Goal: Task Accomplishment & Management: Use online tool/utility

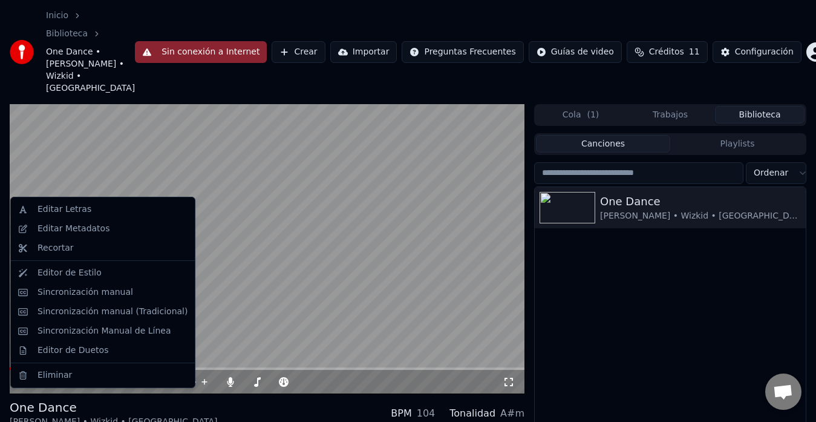
click at [94, 270] on div "Editor de Estilo" at bounding box center [113, 273] width 150 height 12
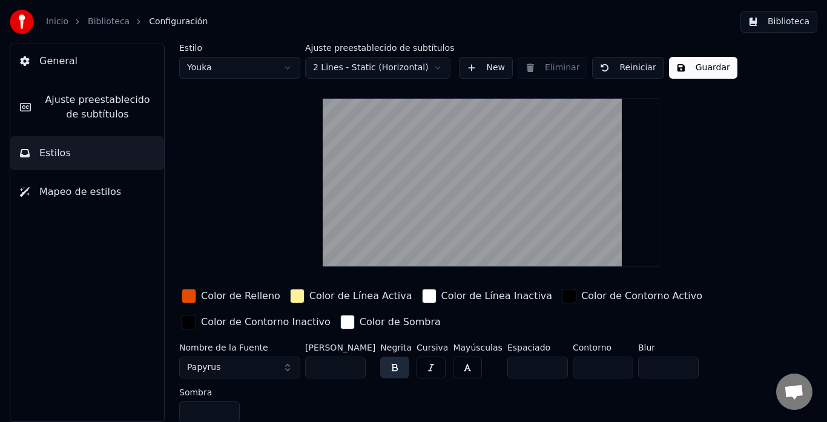
click at [118, 119] on span "Ajuste preestablecido de subtítulos" at bounding box center [98, 107] width 114 height 29
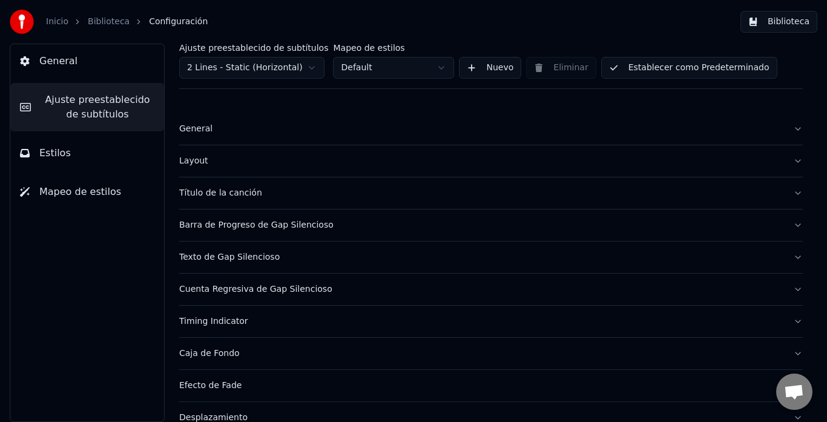
click at [252, 199] on button "Título de la canción" at bounding box center [490, 192] width 623 height 31
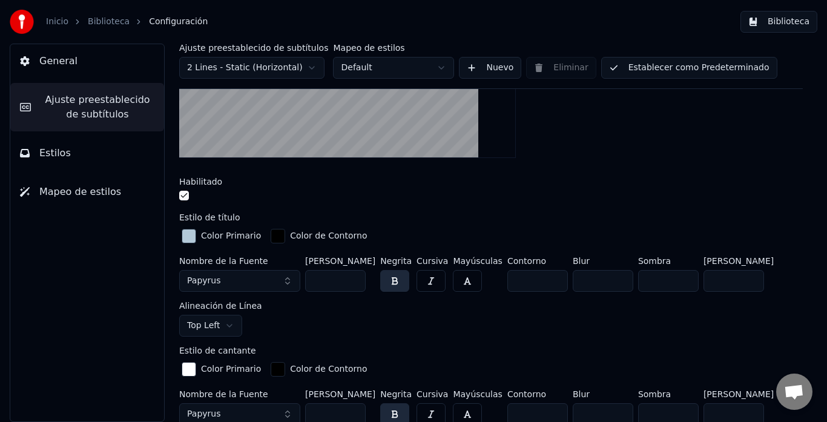
scroll to position [264, 0]
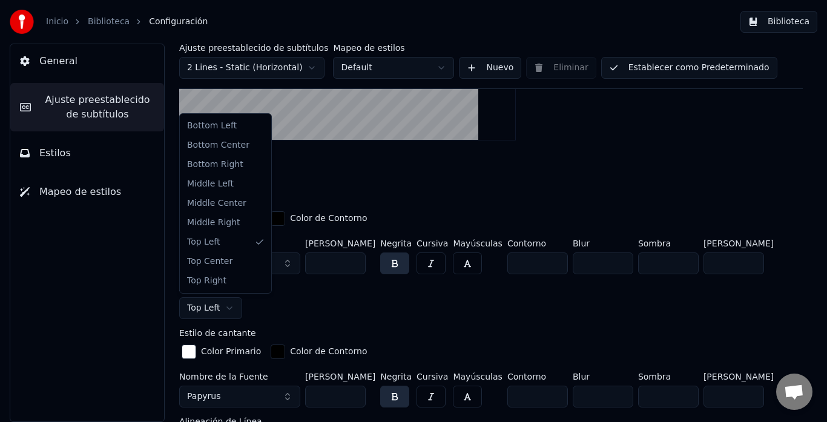
click at [225, 306] on html "Inicio Biblioteca Configuración Biblioteca General Ajuste preestablecido de sub…" at bounding box center [413, 211] width 827 height 422
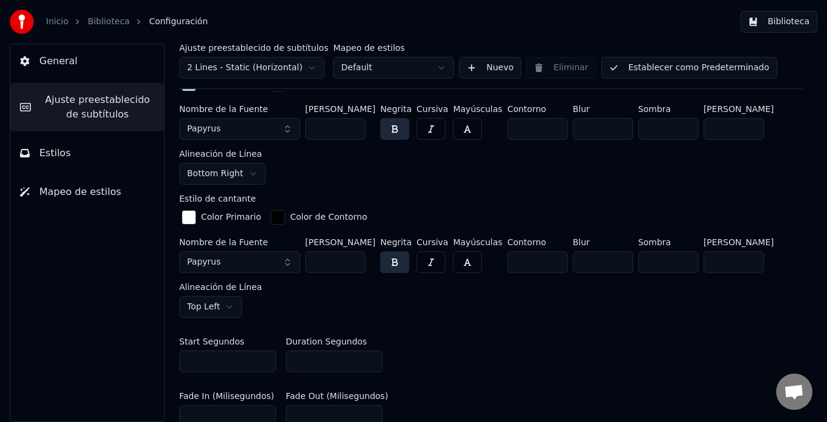
scroll to position [430, 0]
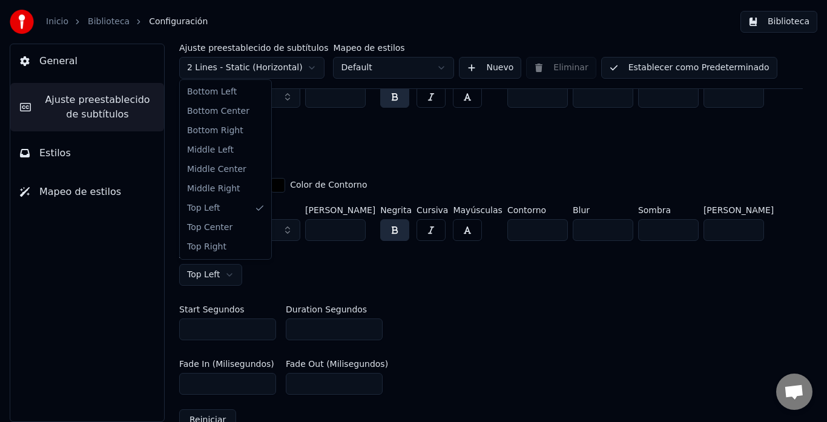
click at [211, 278] on html "Inicio Biblioteca Configuración Biblioteca General Ajuste preestablecido de sub…" at bounding box center [413, 211] width 827 height 422
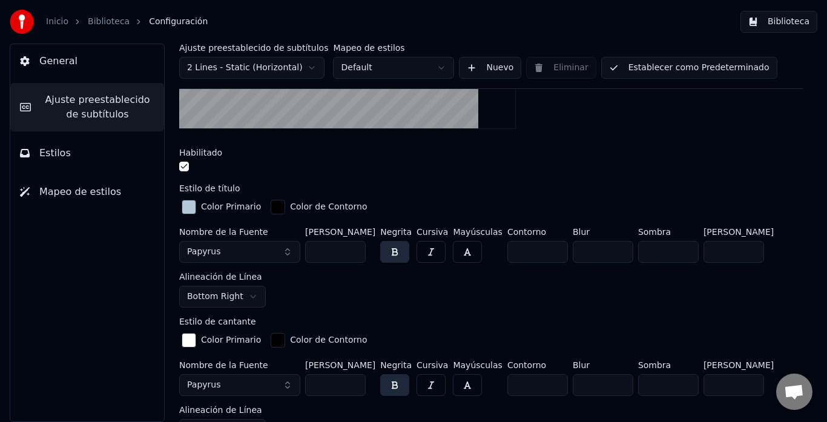
scroll to position [189, 0]
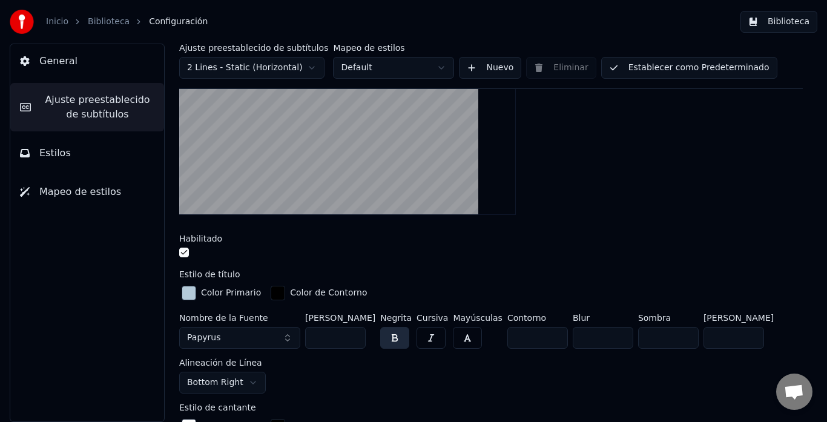
drag, startPoint x: 329, startPoint y: 338, endPoint x: 272, endPoint y: 334, distance: 57.0
click at [272, 334] on div "Nombre de la Fuente Papyrus [PERSON_NAME] *** Negrita Cursiva Mayúsculas Contor…" at bounding box center [490, 353] width 623 height 80
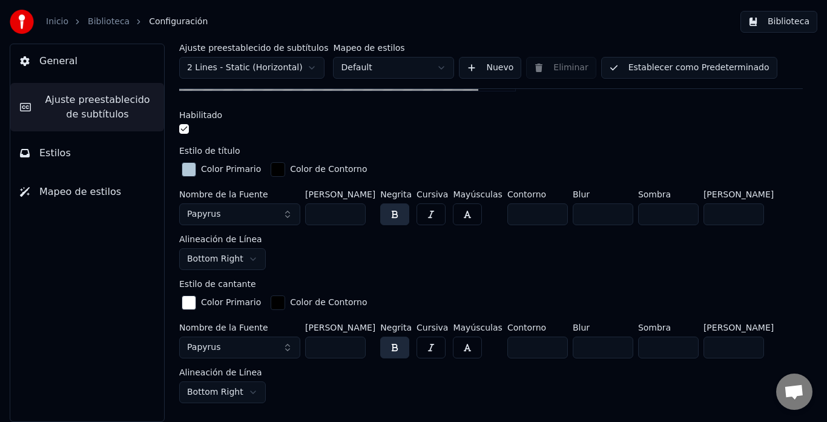
scroll to position [262, 0]
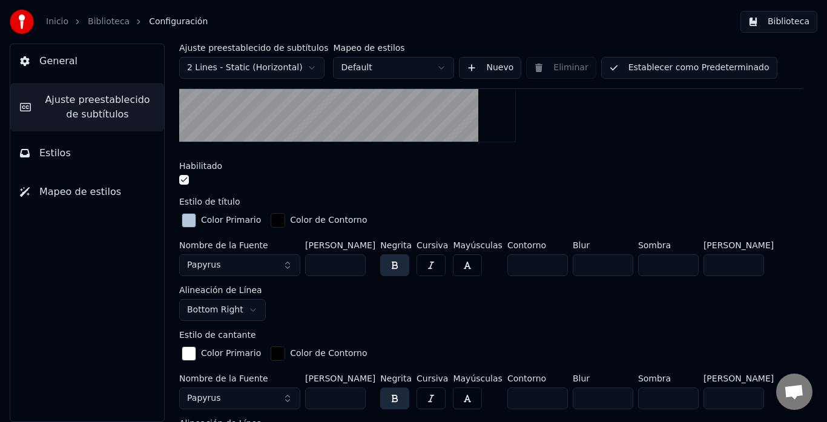
type input "***"
click at [742, 260] on input "***" at bounding box center [733, 265] width 61 height 22
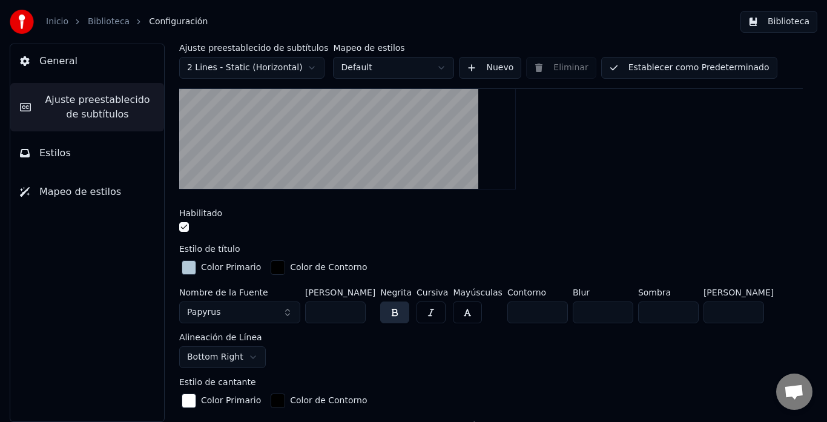
scroll to position [193, 0]
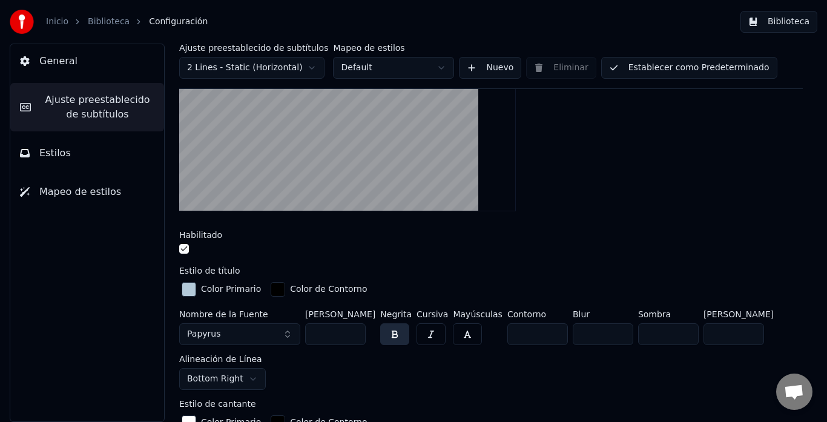
type input "*"
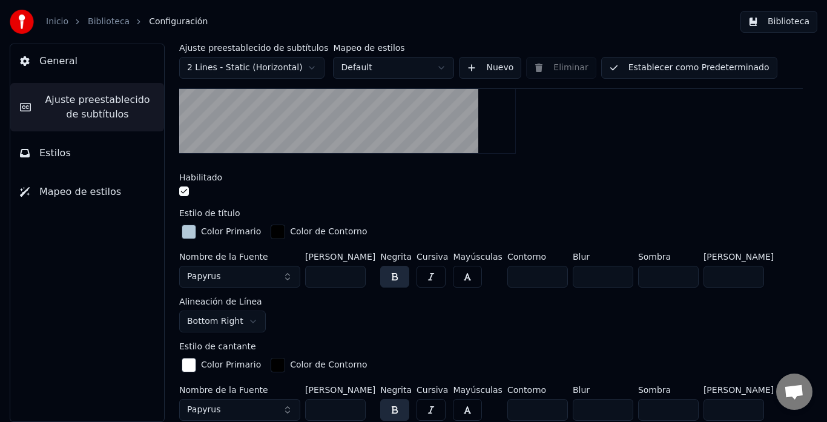
scroll to position [254, 0]
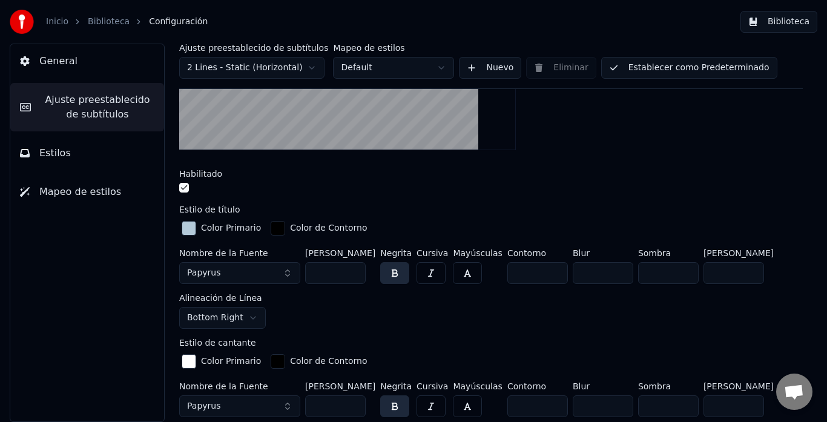
type input "*"
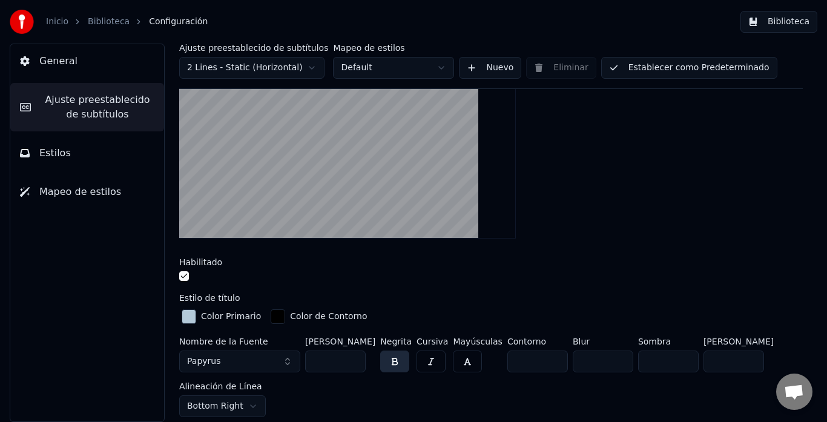
scroll to position [111, 0]
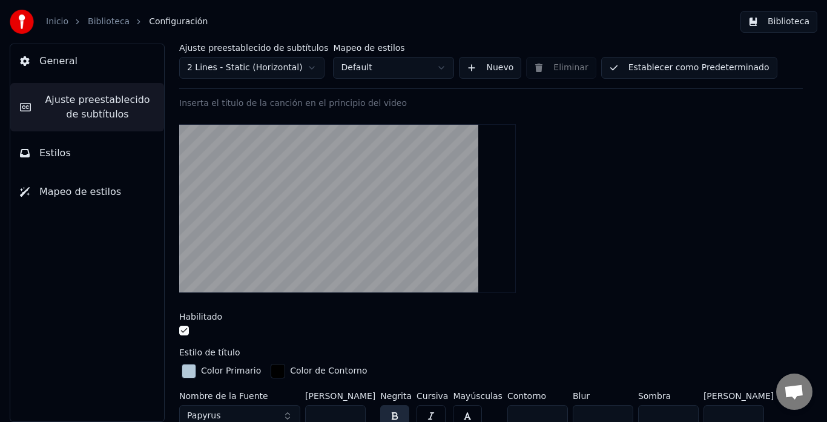
type input "***"
click at [775, 22] on button "Biblioteca" at bounding box center [778, 22] width 77 height 22
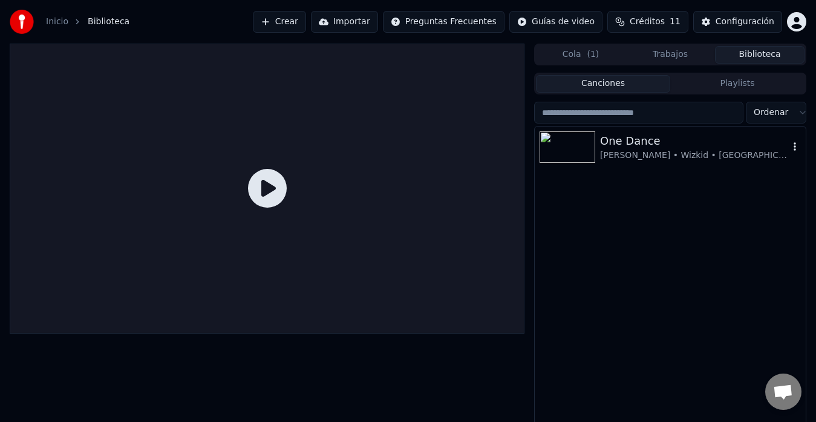
click at [631, 146] on div "One Dance" at bounding box center [694, 141] width 189 height 17
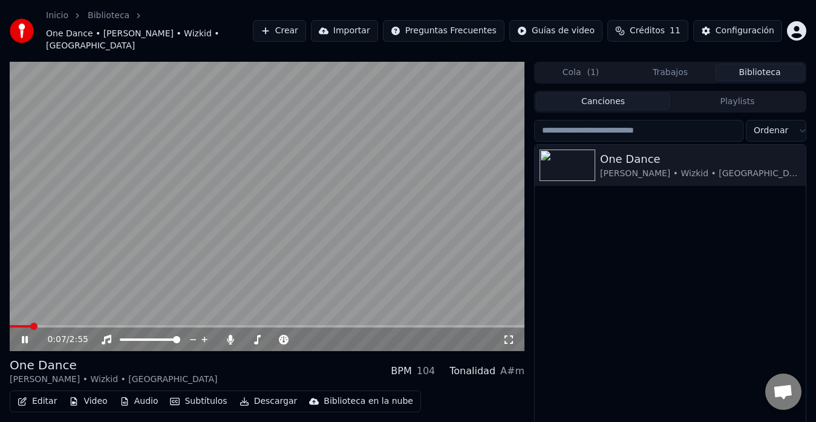
click at [25, 335] on icon at bounding box center [33, 340] width 28 height 10
click at [16, 325] on span at bounding box center [13, 326] width 6 height 2
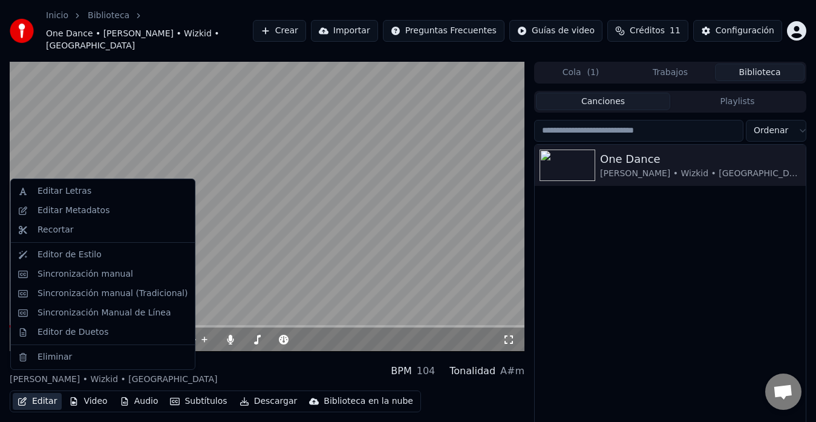
click at [43, 393] on button "Editar" at bounding box center [37, 401] width 49 height 17
click at [78, 255] on div "Editor de Estilo" at bounding box center [70, 255] width 64 height 12
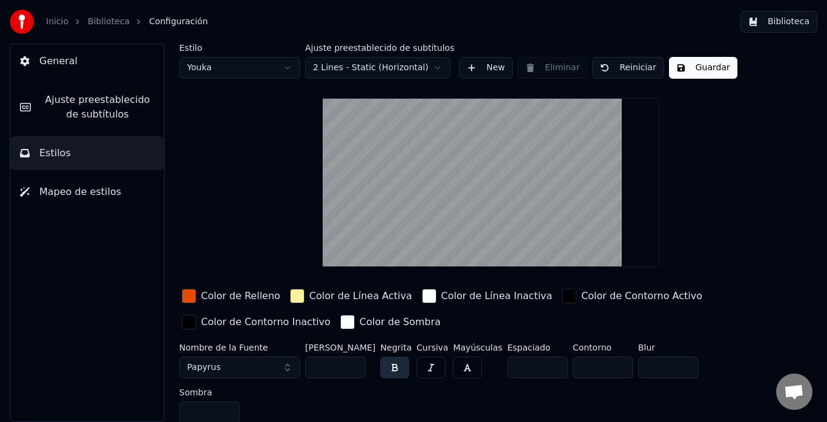
drag, startPoint x: 330, startPoint y: 367, endPoint x: 303, endPoint y: 364, distance: 26.7
click at [303, 364] on div "Nombre de la Fuente Papyrus [PERSON_NAME] *** Negrita Cursiva Mayúsculas Espaci…" at bounding box center [468, 385] width 578 height 85
type input "*"
type input "***"
click at [802, 247] on div "Estilo Youka Ajuste preestablecido de subtítulos 2 Lines - Static (Horizontal) …" at bounding box center [490, 236] width 623 height 384
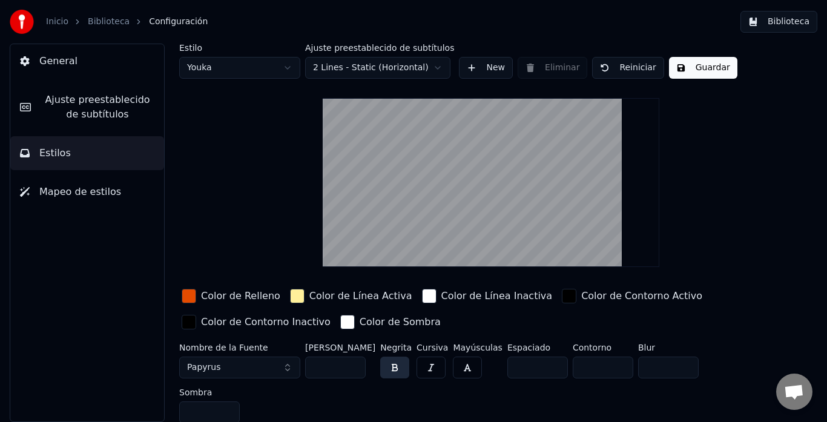
click at [108, 114] on span "Ajuste preestablecido de subtítulos" at bounding box center [98, 107] width 114 height 29
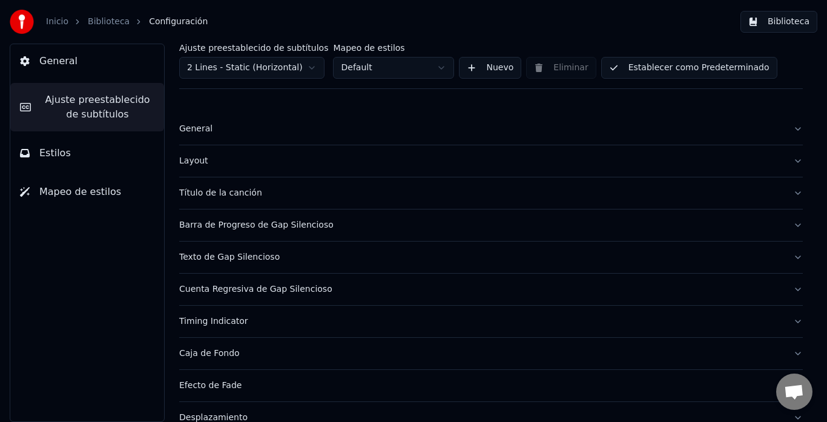
click at [237, 191] on div "Título de la canción" at bounding box center [481, 193] width 604 height 12
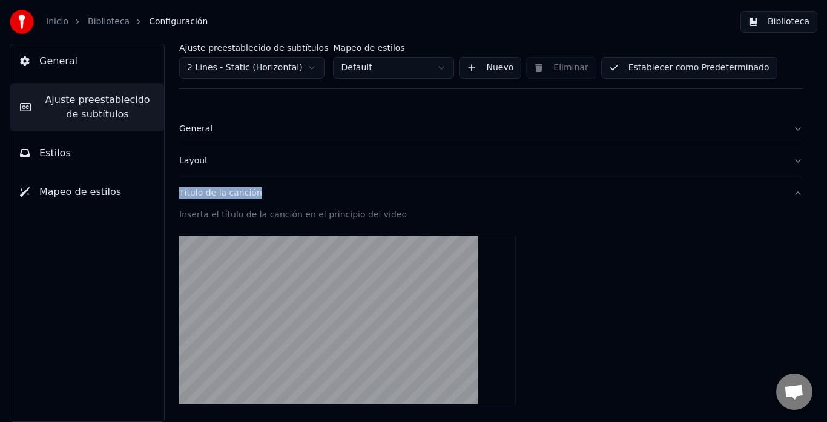
drag, startPoint x: 816, startPoint y: 148, endPoint x: 813, endPoint y: 183, distance: 35.2
click at [813, 183] on div "Ajuste preestablecido de subtítulos 2 Lines - Static (Horizontal) Mapeo de esti…" at bounding box center [491, 233] width 672 height 378
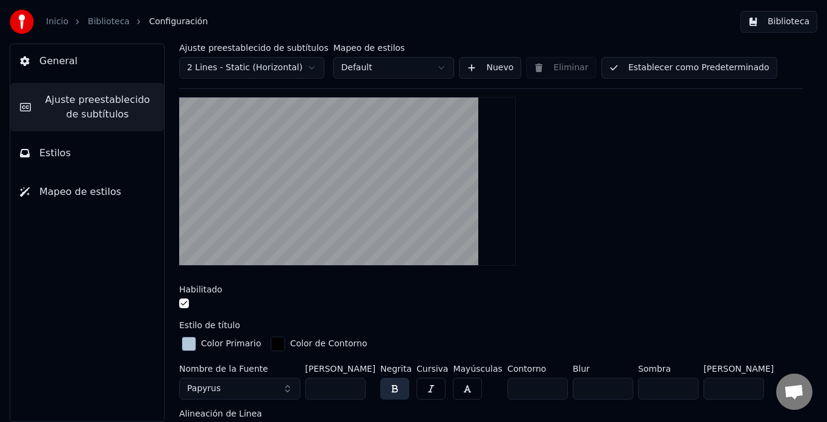
scroll to position [192, 0]
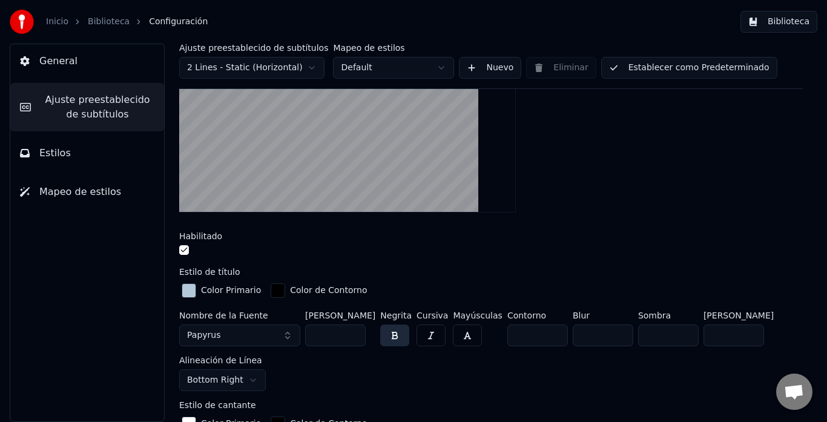
drag, startPoint x: 326, startPoint y: 331, endPoint x: 265, endPoint y: 339, distance: 61.6
click at [265, 339] on div "Nombre de la Fuente Papyrus [PERSON_NAME] *** Negrita Cursiva Mayúsculas Contor…" at bounding box center [490, 351] width 623 height 80
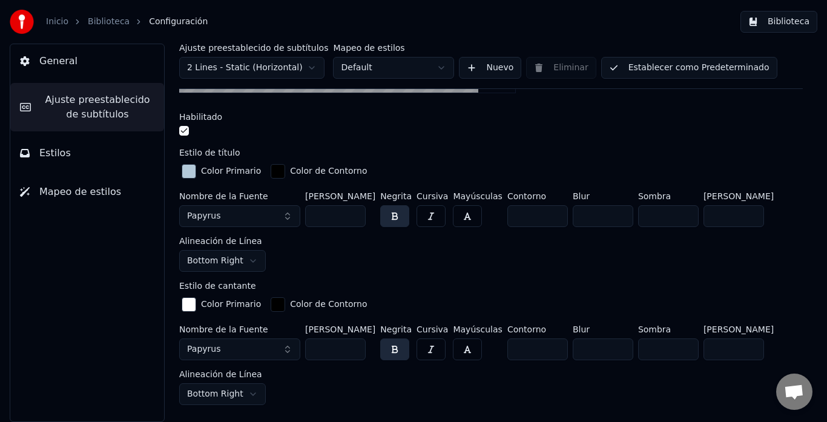
scroll to position [338, 0]
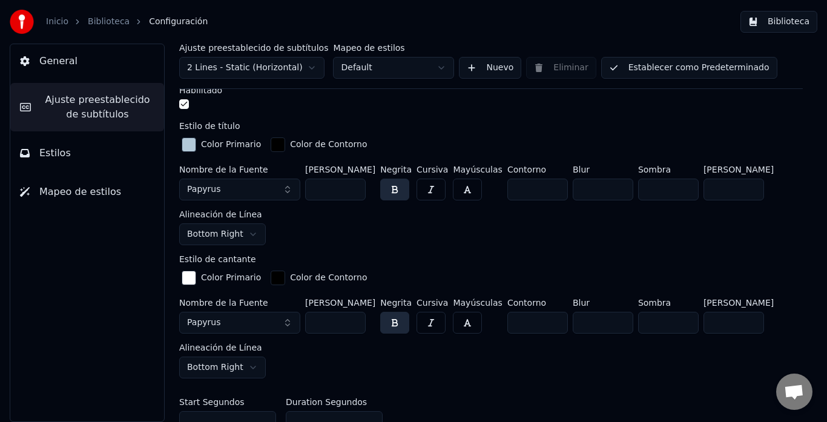
type input "**"
drag, startPoint x: 336, startPoint y: 325, endPoint x: 258, endPoint y: 325, distance: 77.5
click at [258, 325] on div "Nombre de la Fuente Papyrus [PERSON_NAME] *** Negrita Cursiva Mayúsculas Contor…" at bounding box center [490, 338] width 623 height 80
type input "**"
click at [529, 247] on div "Inserta el título de la canción en el principio del video Habilitado Estilo de …" at bounding box center [490, 202] width 623 height 662
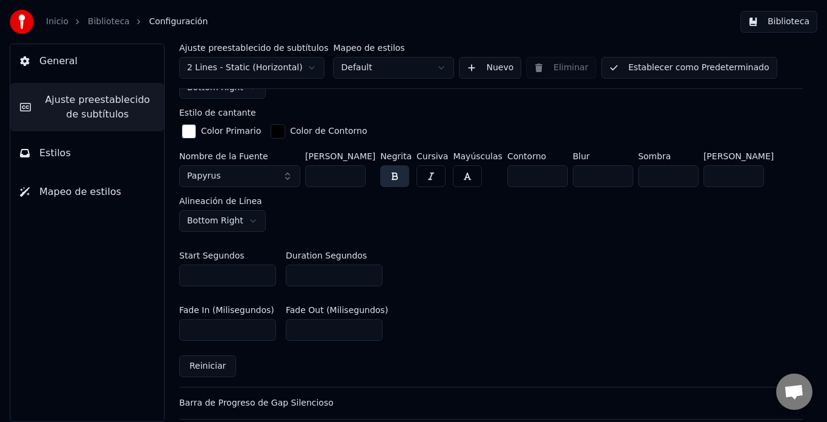
scroll to position [496, 0]
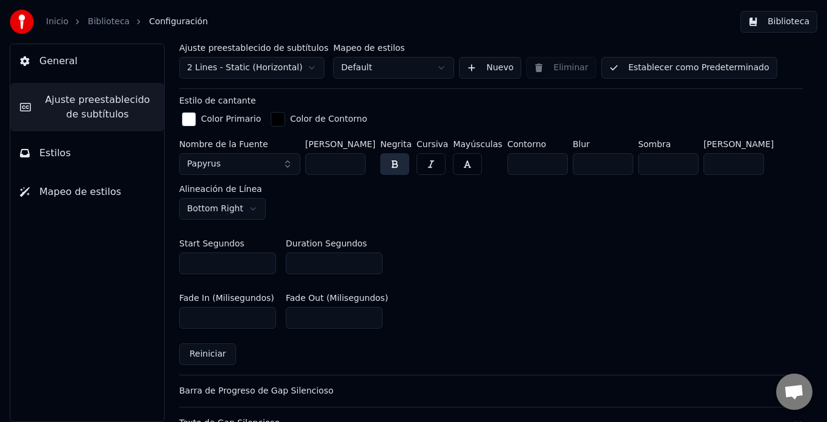
drag, startPoint x: 206, startPoint y: 318, endPoint x: 146, endPoint y: 318, distance: 59.9
click at [146, 318] on div "General Ajuste preestablecido de subtítulos Estilos Mapeo de estilos Ajuste pre…" at bounding box center [413, 233] width 827 height 378
click at [780, 277] on div "Start Segundos * Duration Segundos *" at bounding box center [490, 256] width 623 height 54
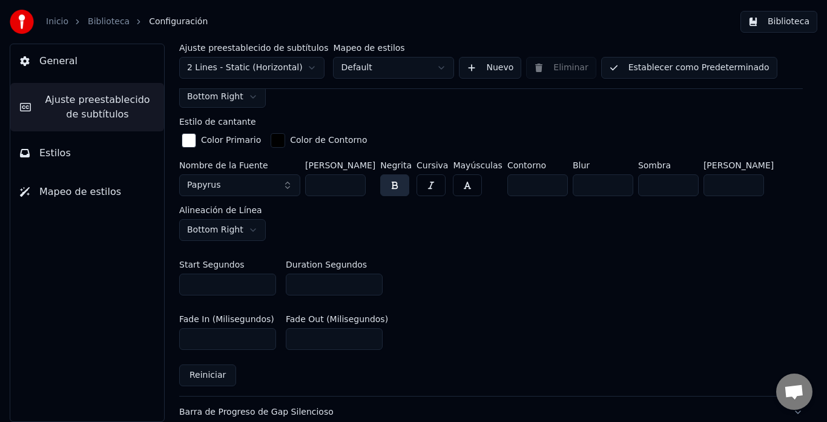
scroll to position [477, 0]
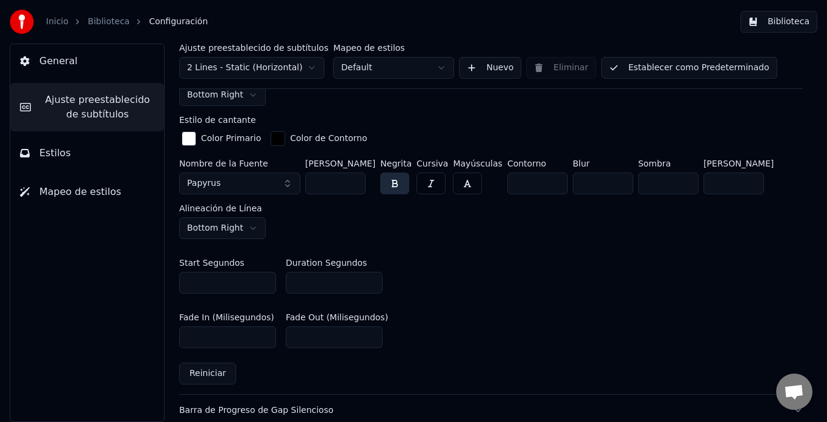
drag, startPoint x: 228, startPoint y: 337, endPoint x: 145, endPoint y: 339, distance: 83.5
click at [145, 339] on div "General Ajuste preestablecido de subtítulos Estilos Mapeo de estilos Ajuste pre…" at bounding box center [413, 233] width 827 height 378
type input "***"
click at [543, 332] on div "Fade In (Milisegundos) *** Fade Out (Milisegundos) ***" at bounding box center [490, 330] width 623 height 54
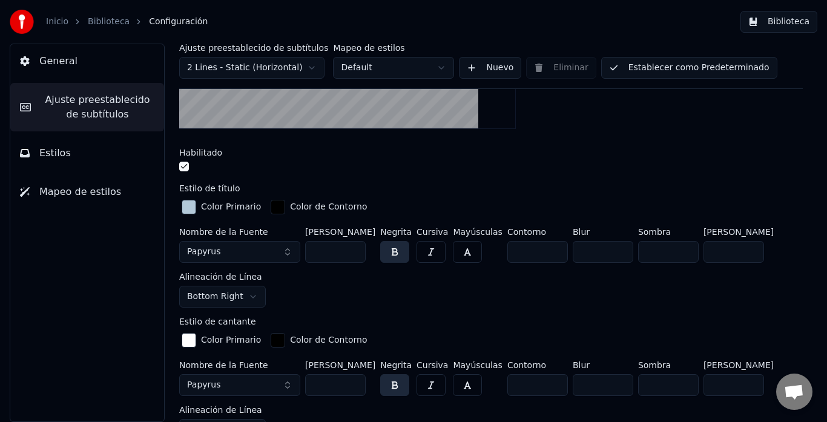
scroll to position [277, 0]
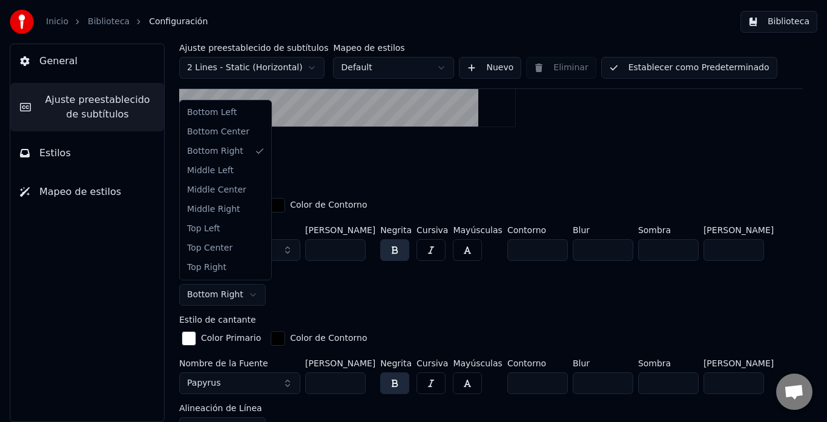
click at [236, 295] on html "Inicio Biblioteca Configuración Biblioteca General Ajuste preestablecido de sub…" at bounding box center [413, 211] width 827 height 422
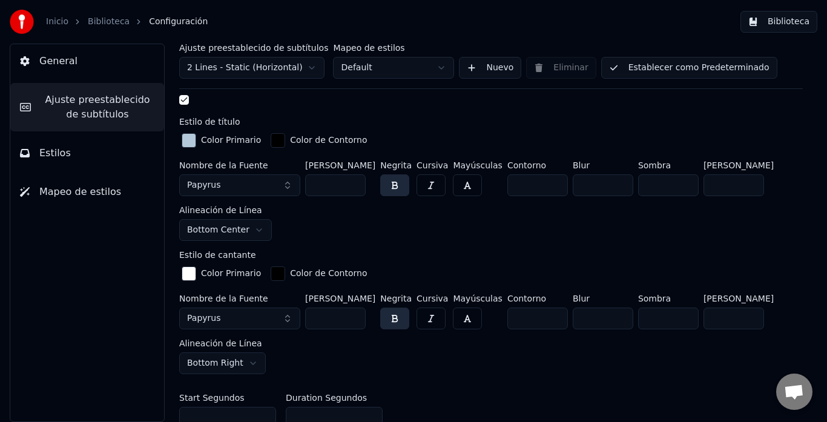
scroll to position [295, 0]
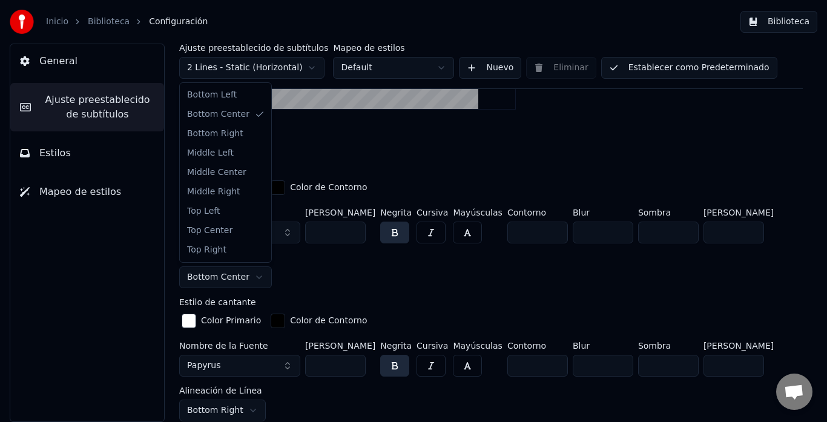
click at [241, 282] on html "Inicio Biblioteca Configuración Biblioteca General Ajuste preestablecido de sub…" at bounding box center [413, 211] width 827 height 422
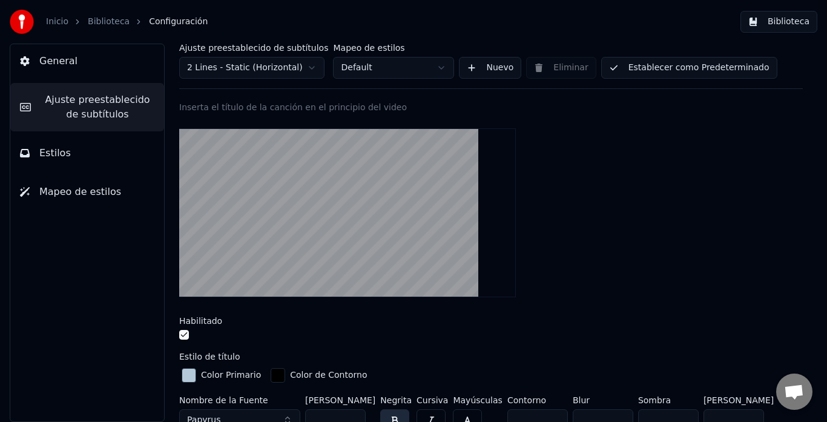
scroll to position [68, 0]
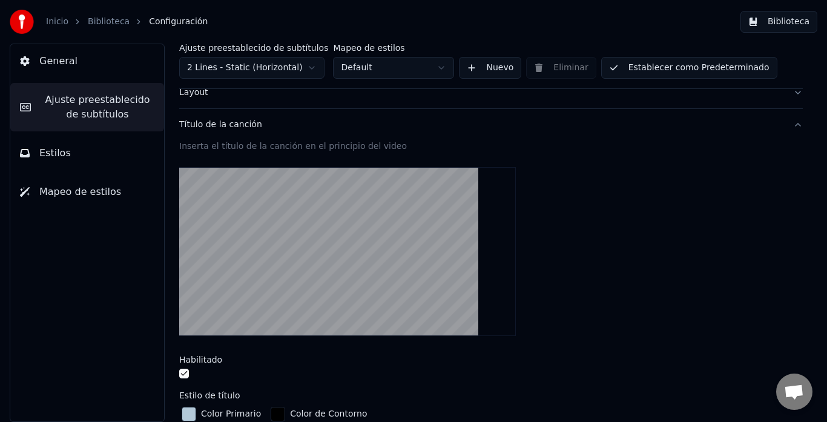
click at [784, 23] on button "Biblioteca" at bounding box center [778, 22] width 77 height 22
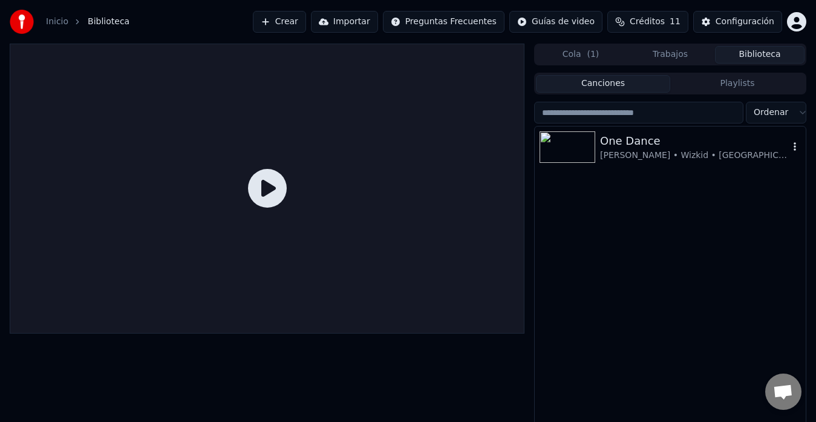
click at [597, 146] on div at bounding box center [570, 146] width 61 height 31
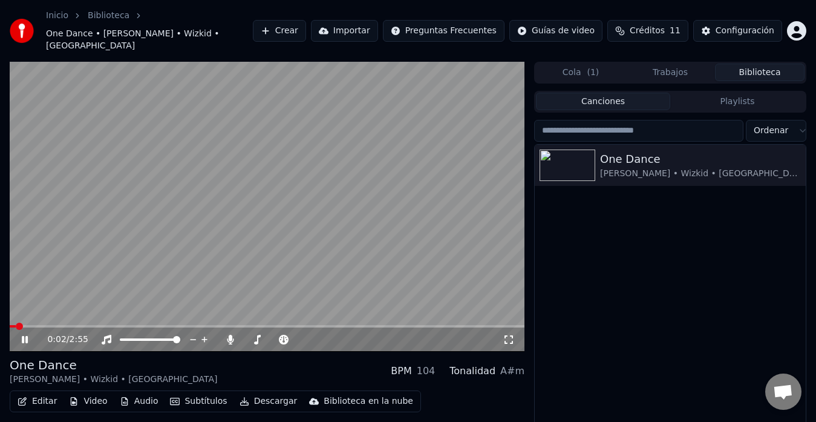
click at [24, 336] on icon at bounding box center [25, 339] width 6 height 7
click at [509, 335] on icon at bounding box center [509, 340] width 12 height 10
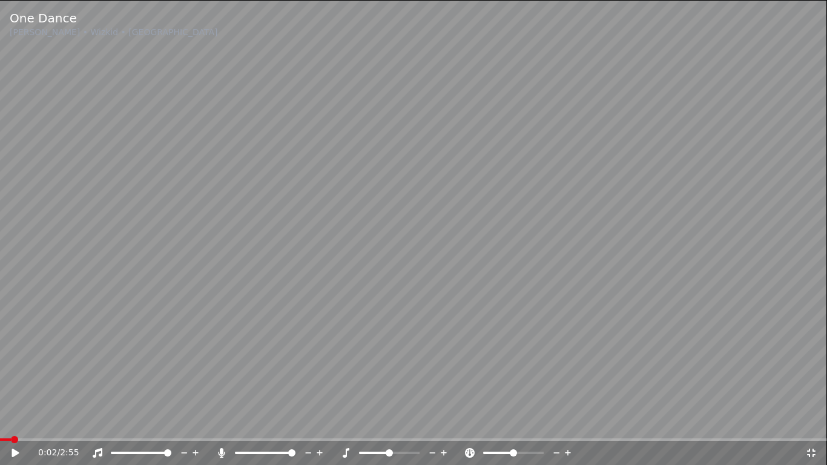
click at [16, 421] on icon at bounding box center [24, 453] width 28 height 10
click at [8, 421] on video at bounding box center [413, 232] width 827 height 465
click at [816, 421] on icon at bounding box center [811, 453] width 12 height 10
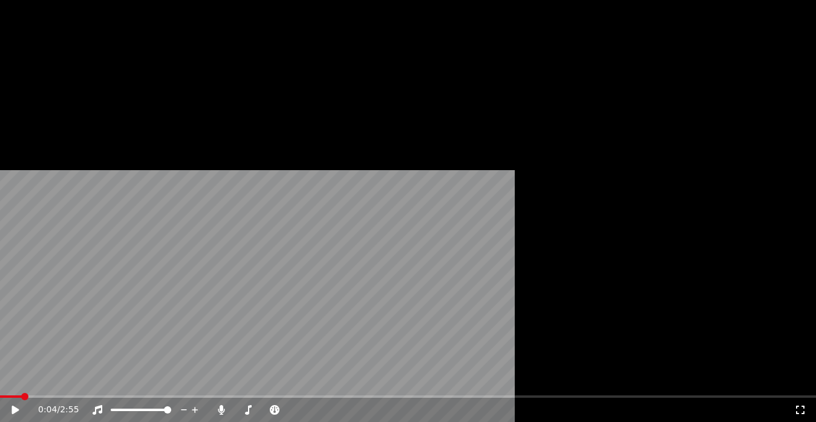
click at [44, 120] on button "Editar" at bounding box center [37, 111] width 49 height 17
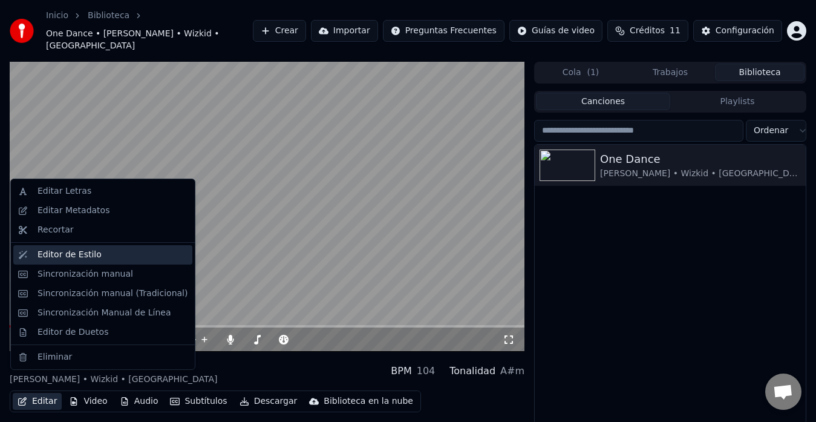
click at [94, 253] on div "Editor de Estilo" at bounding box center [113, 255] width 150 height 12
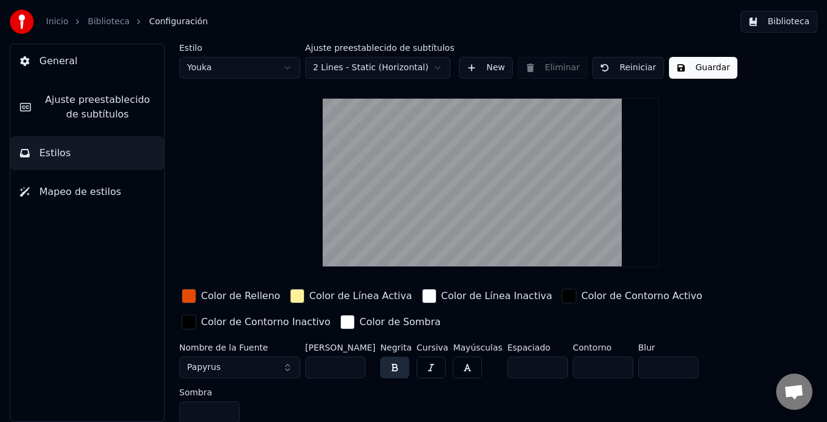
click at [88, 64] on button "General" at bounding box center [87, 61] width 154 height 34
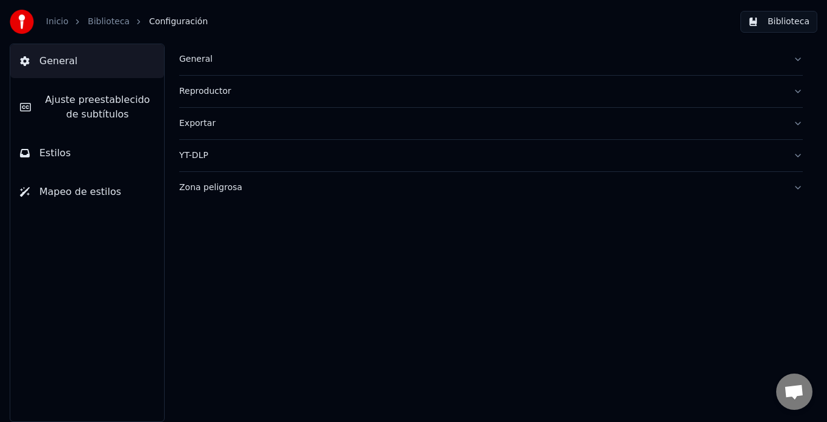
click at [109, 111] on span "Ajuste preestablecido de subtítulos" at bounding box center [98, 107] width 114 height 29
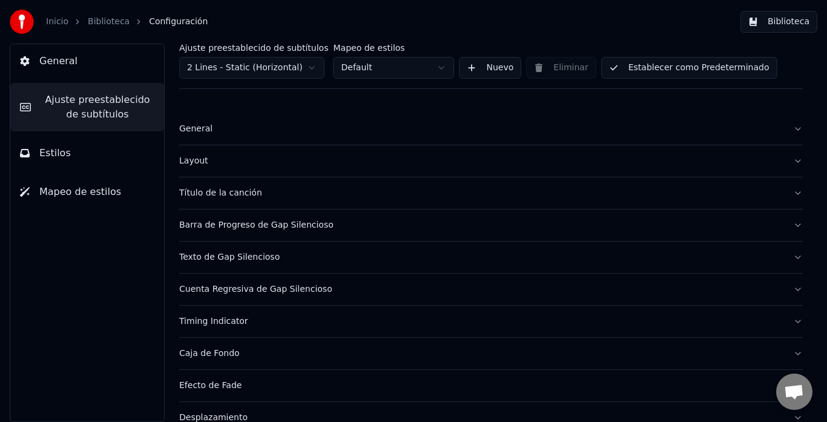
click at [303, 292] on div "Cuenta Regresiva de Gap Silencioso" at bounding box center [481, 289] width 604 height 12
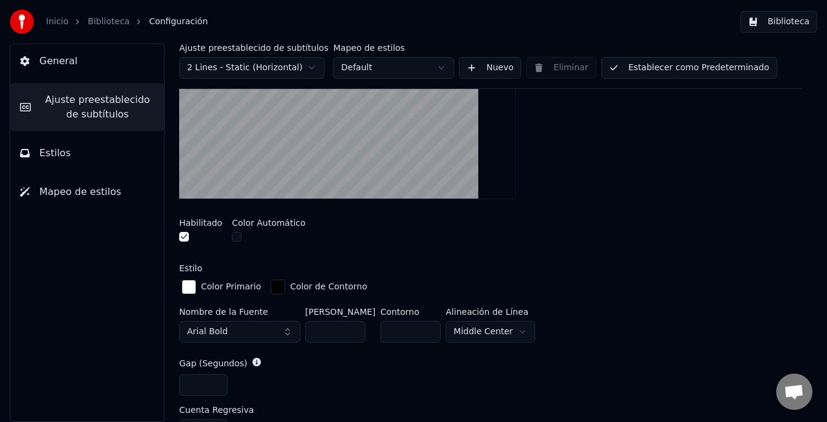
scroll to position [331, 0]
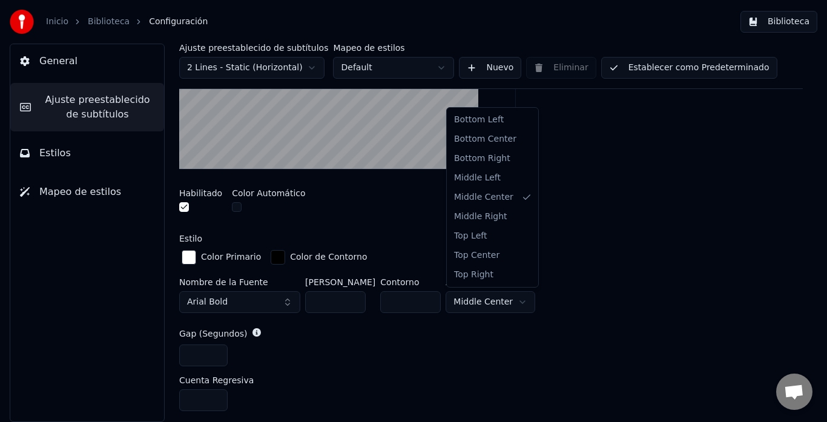
click at [489, 297] on html "Inicio Biblioteca Configuración Biblioteca General Ajuste preestablecido de sub…" at bounding box center [413, 211] width 827 height 422
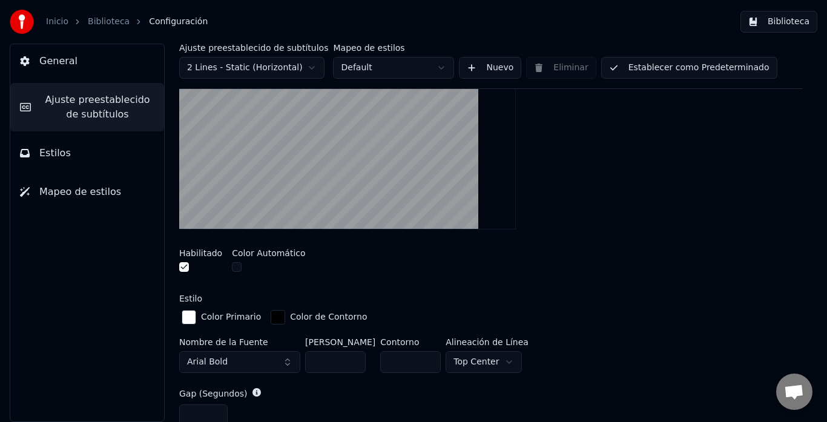
scroll to position [272, 0]
click at [244, 356] on button "Arial Bold" at bounding box center [239, 361] width 121 height 22
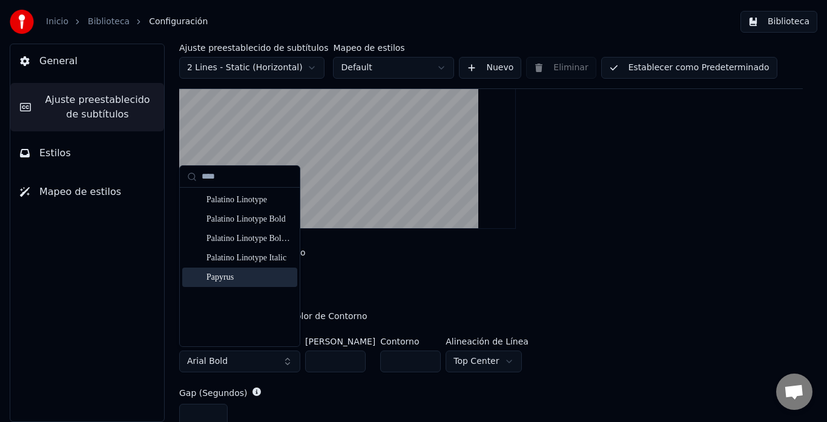
type input "****"
click at [211, 281] on div "Papyrus" at bounding box center [249, 277] width 86 height 12
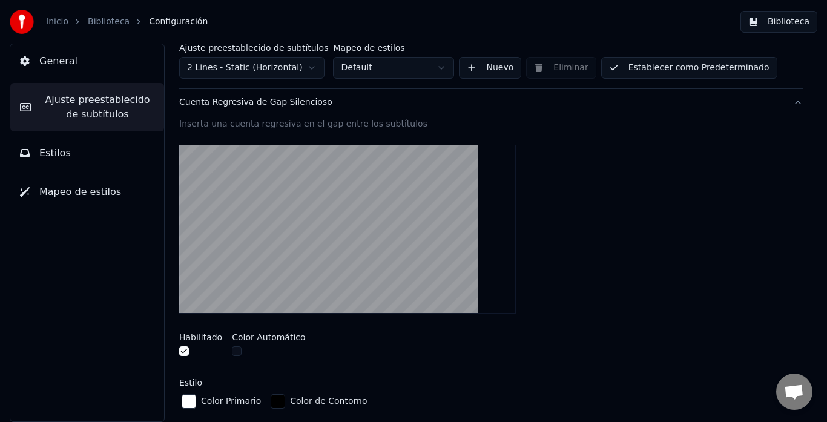
scroll to position [189, 0]
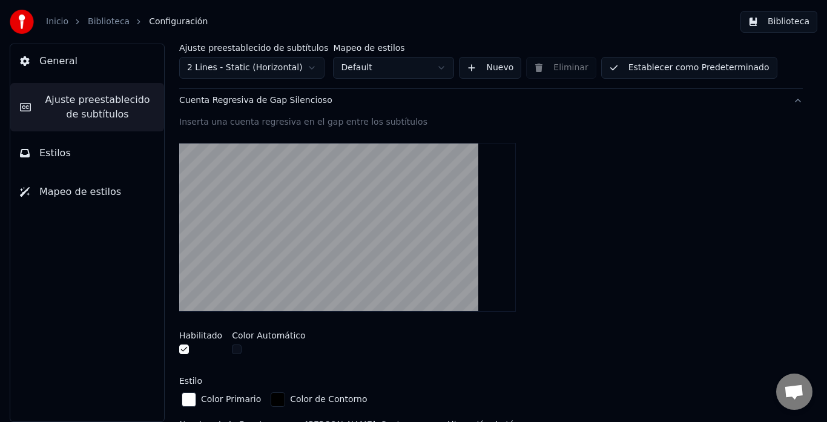
drag, startPoint x: 816, startPoint y: 243, endPoint x: 814, endPoint y: 260, distance: 17.0
click at [814, 260] on div "Ajuste preestablecido de subtítulos 2 Lines - Static (Horizontal) Mapeo de esti…" at bounding box center [491, 233] width 672 height 378
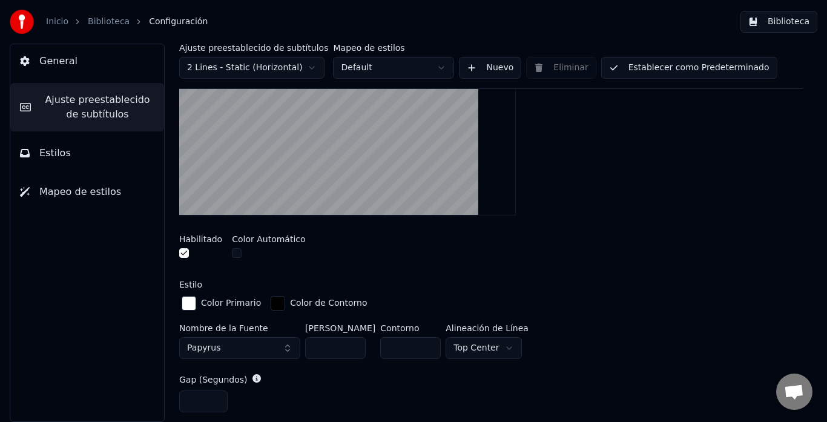
scroll to position [341, 0]
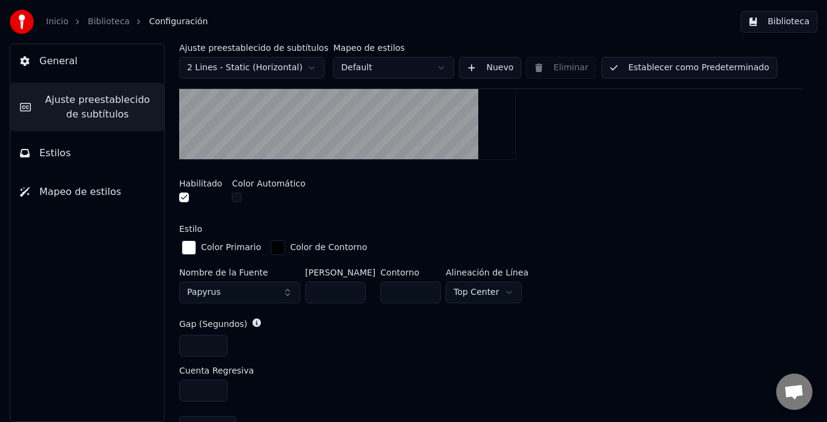
click at [270, 292] on button "Papyrus" at bounding box center [239, 292] width 121 height 22
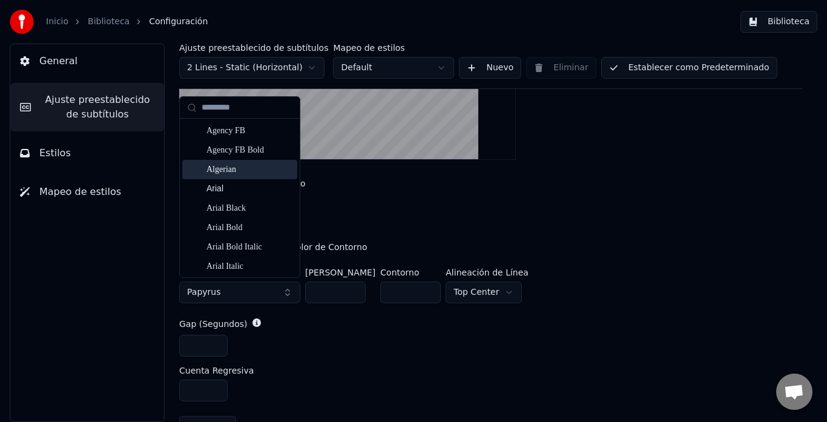
click at [251, 169] on div "Algerian" at bounding box center [249, 169] width 86 height 12
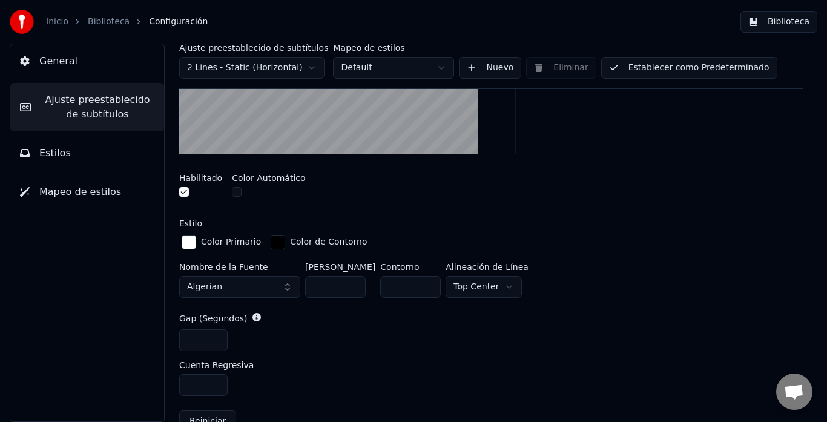
scroll to position [349, 0]
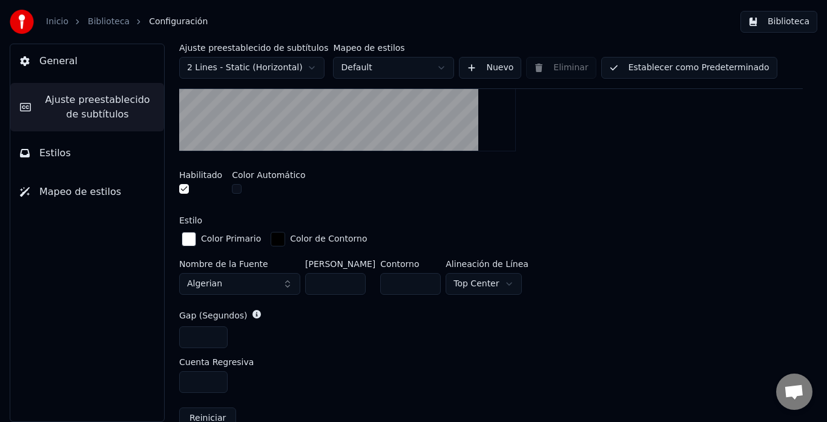
click at [289, 282] on button "Algerian" at bounding box center [239, 284] width 121 height 22
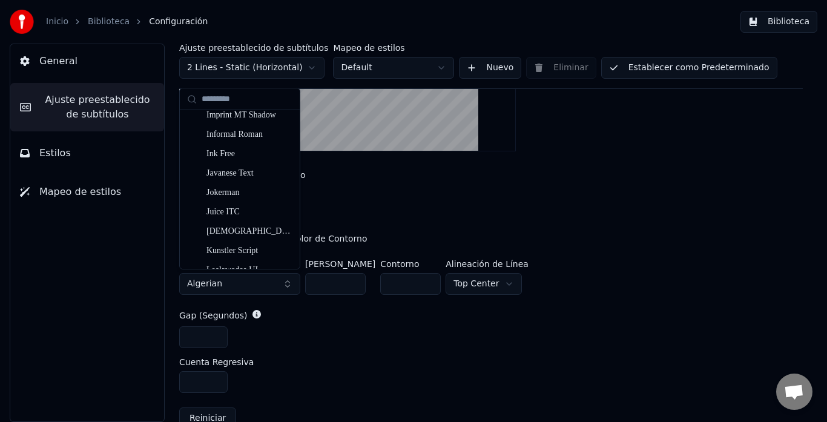
scroll to position [3689, 0]
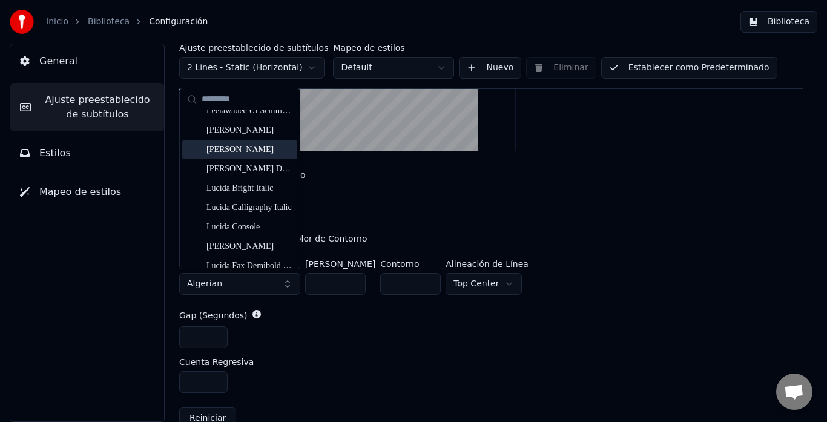
click at [258, 151] on div "[PERSON_NAME]" at bounding box center [249, 149] width 86 height 12
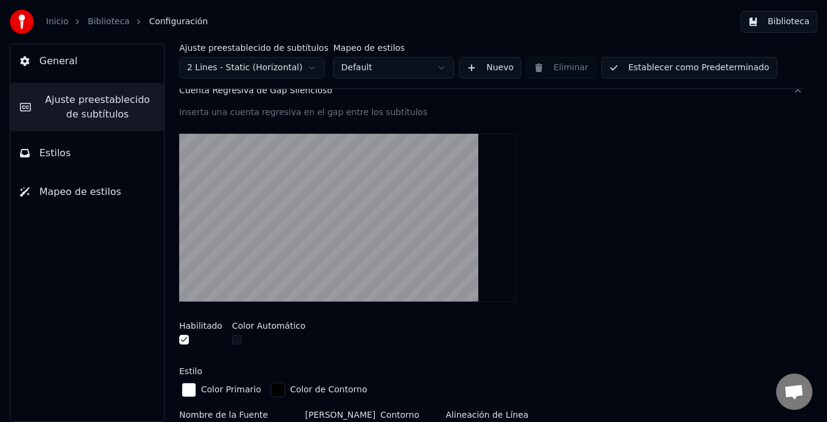
scroll to position [202, 0]
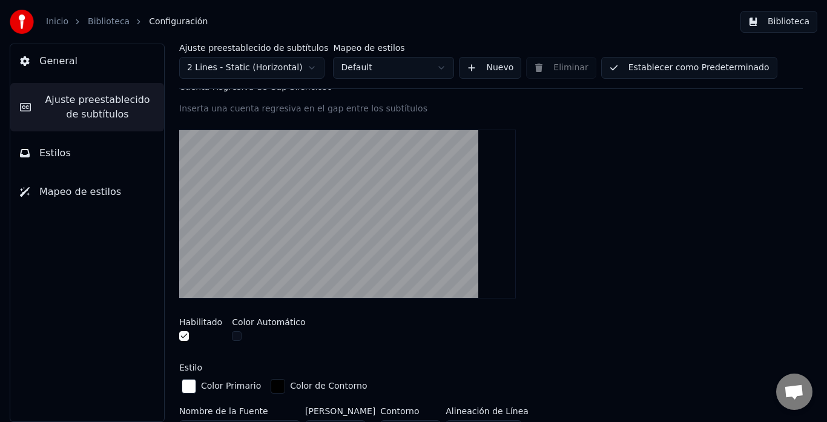
click at [772, 25] on button "Biblioteca" at bounding box center [778, 22] width 77 height 22
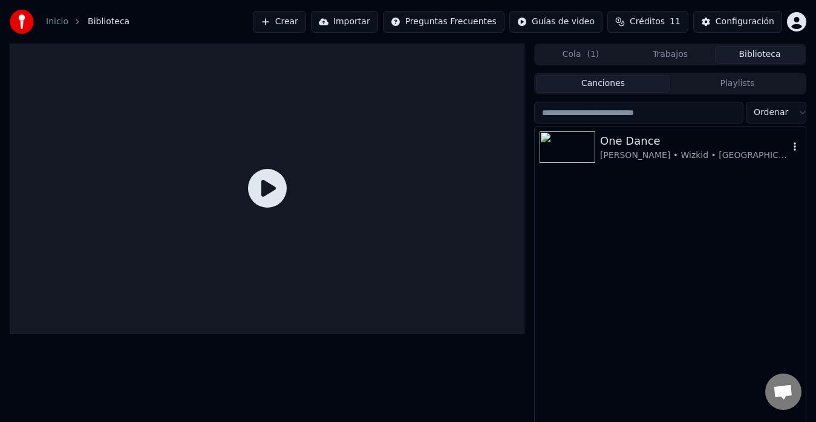
click at [624, 153] on div "[PERSON_NAME] • Wizkid • [GEOGRAPHIC_DATA]" at bounding box center [694, 155] width 189 height 12
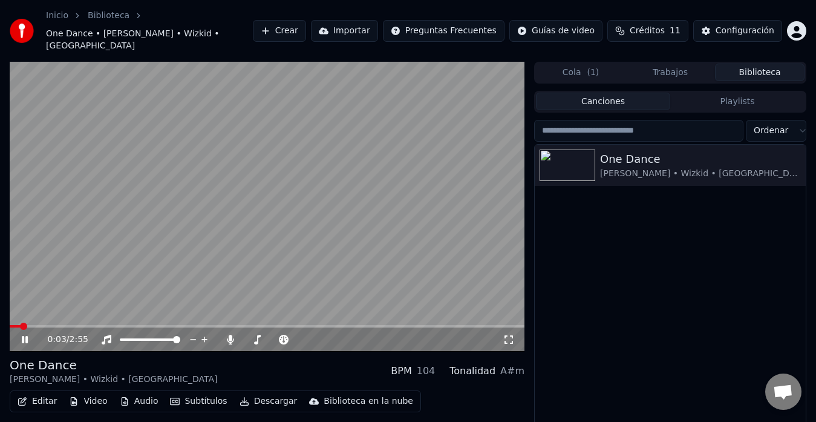
click at [23, 336] on icon at bounding box center [25, 339] width 6 height 7
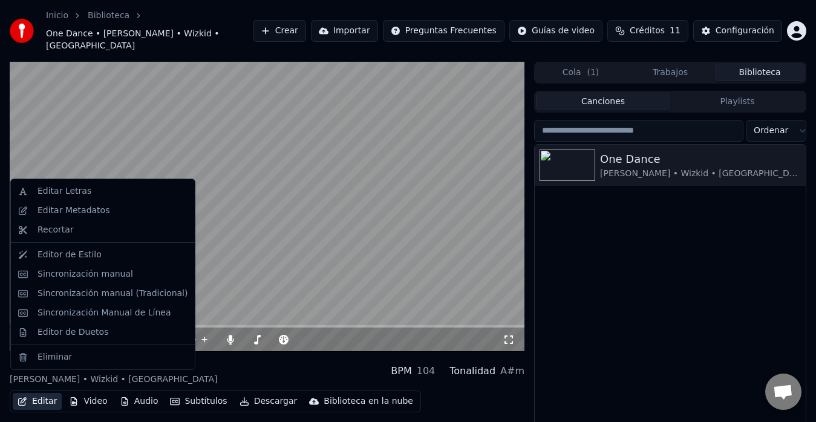
click at [49, 393] on button "Editar" at bounding box center [37, 401] width 49 height 17
click at [81, 258] on div "Editor de Estilo" at bounding box center [70, 255] width 64 height 12
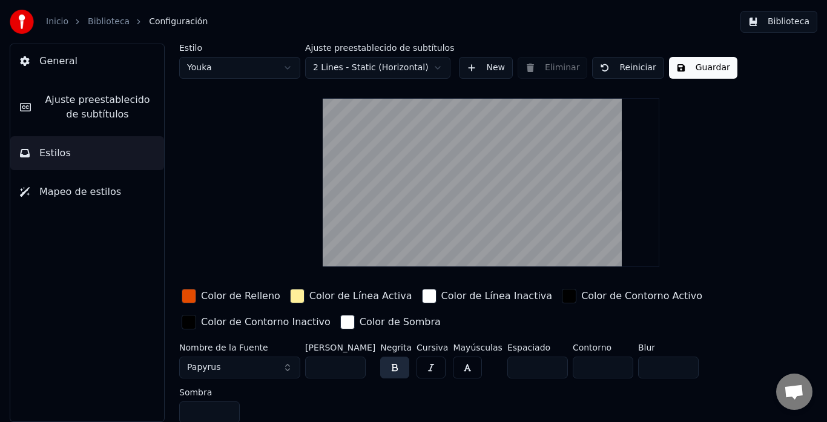
click at [113, 120] on span "Ajuste preestablecido de subtítulos" at bounding box center [98, 107] width 114 height 29
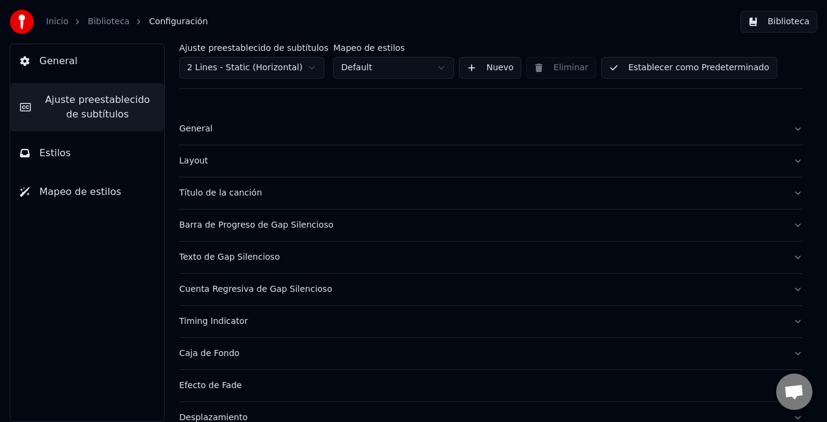
click at [220, 356] on div "Caja de Fondo" at bounding box center [481, 353] width 604 height 12
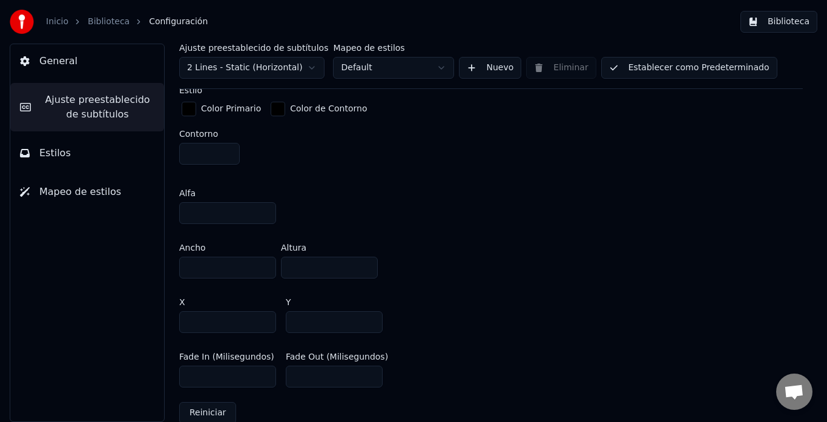
scroll to position [592, 0]
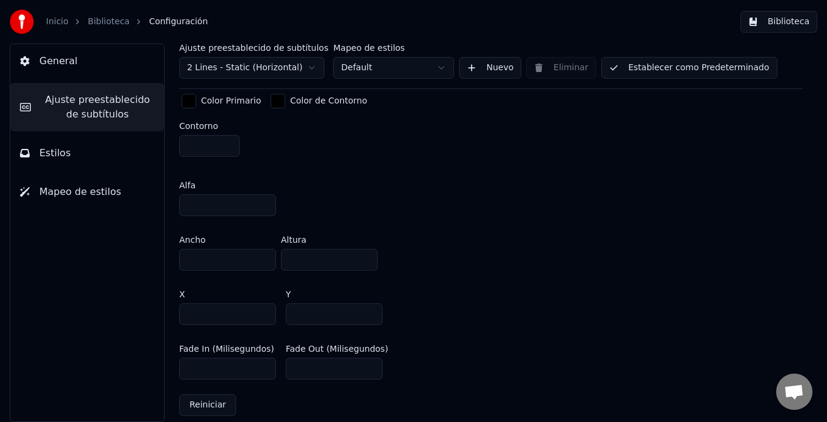
drag, startPoint x: 211, startPoint y: 307, endPoint x: 174, endPoint y: 316, distance: 37.6
click at [174, 316] on div "Ajuste preestablecido de subtítulos 2 Lines - Static (Horizontal) Mapeo de esti…" at bounding box center [491, 233] width 672 height 378
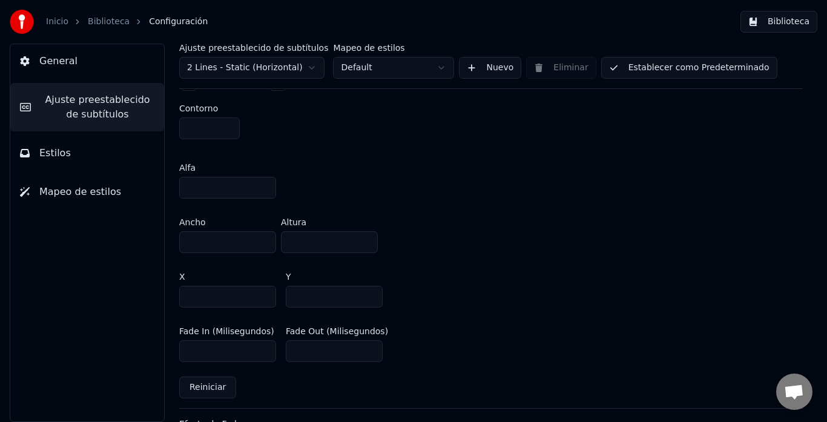
scroll to position [612, 0]
type input "***"
click at [297, 293] on input "***" at bounding box center [334, 295] width 97 height 22
type input "***"
click at [194, 293] on input "***" at bounding box center [227, 295] width 97 height 22
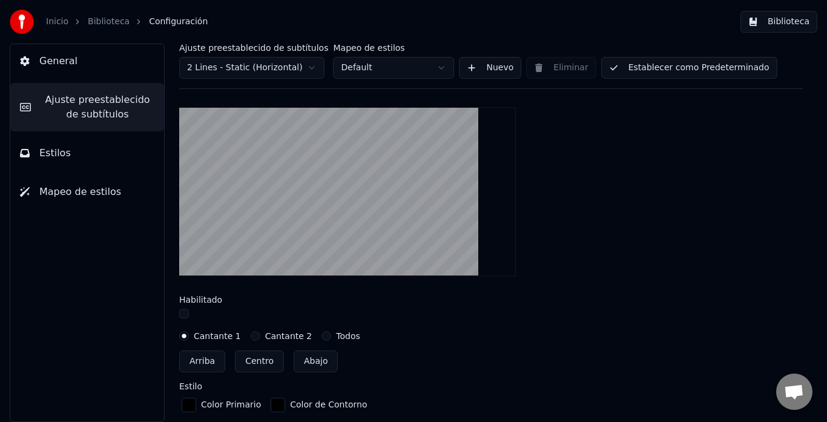
scroll to position [145, 0]
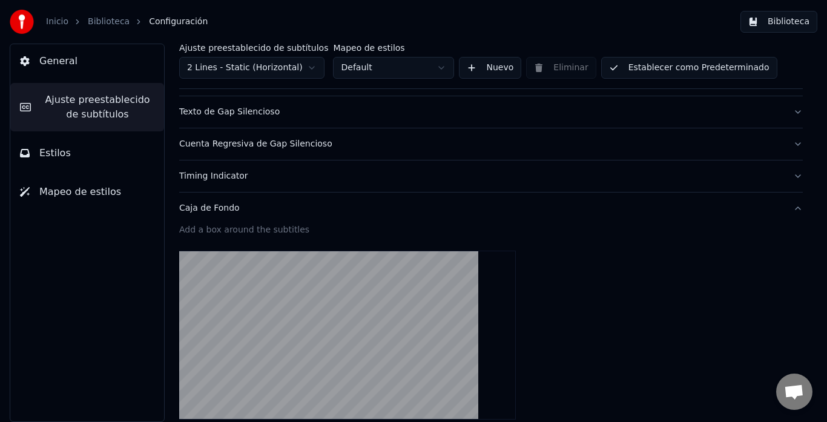
type input "***"
click at [798, 20] on button "Biblioteca" at bounding box center [778, 22] width 77 height 22
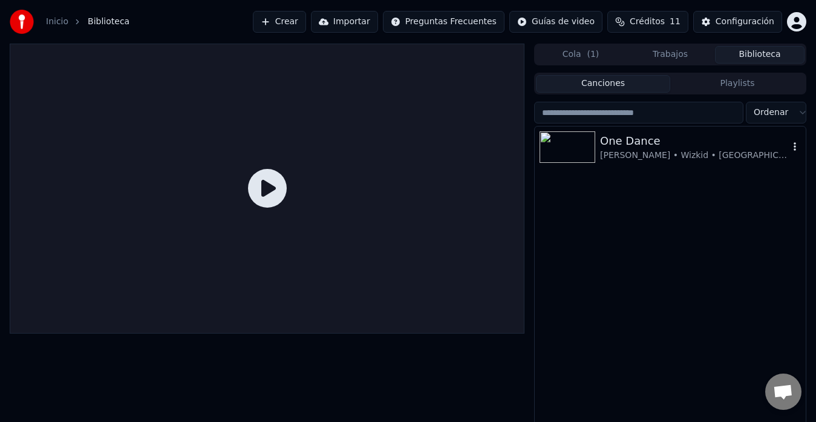
click at [627, 139] on div "One Dance" at bounding box center [694, 141] width 189 height 17
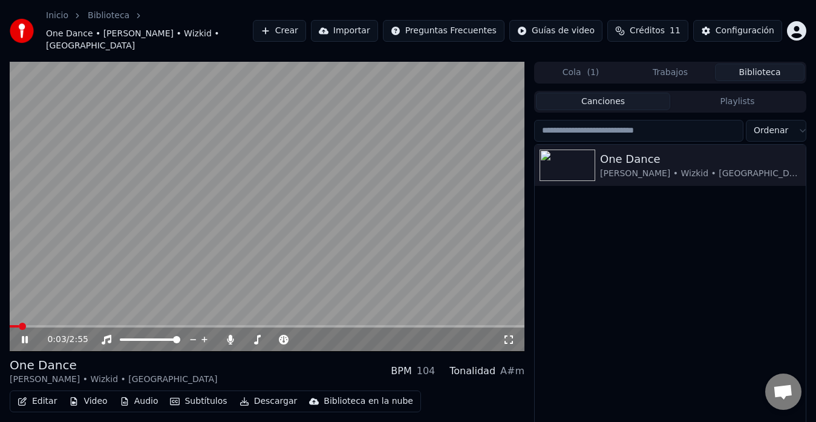
click at [22, 335] on icon at bounding box center [33, 340] width 28 height 10
click at [22, 335] on icon at bounding box center [24, 339] width 7 height 8
click at [11, 325] on span at bounding box center [11, 326] width 3 height 2
click at [25, 335] on icon at bounding box center [33, 340] width 28 height 10
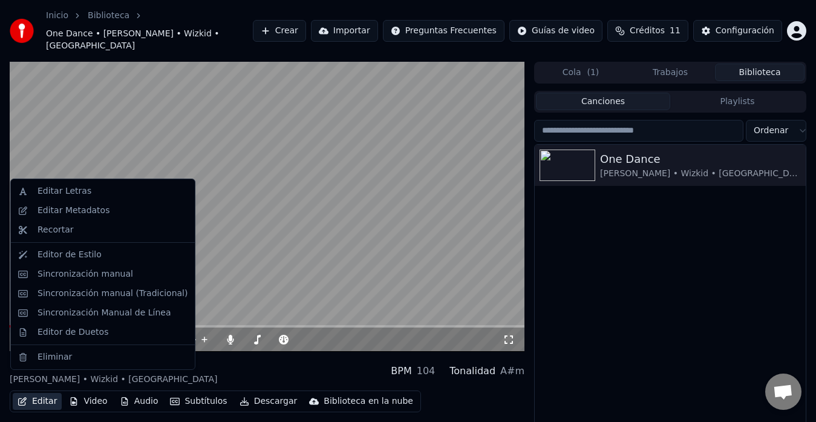
click at [36, 393] on button "Editar" at bounding box center [37, 401] width 49 height 17
click at [103, 252] on div "Editor de Estilo" at bounding box center [113, 255] width 150 height 12
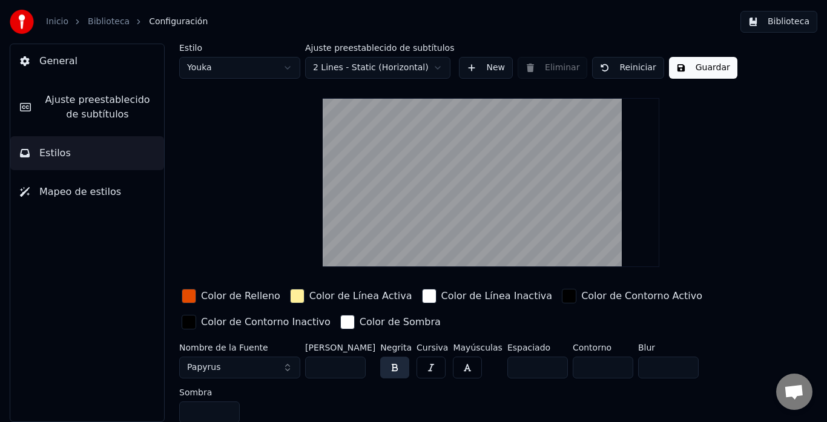
click at [86, 110] on span "Ajuste preestablecido de subtítulos" at bounding box center [98, 107] width 114 height 29
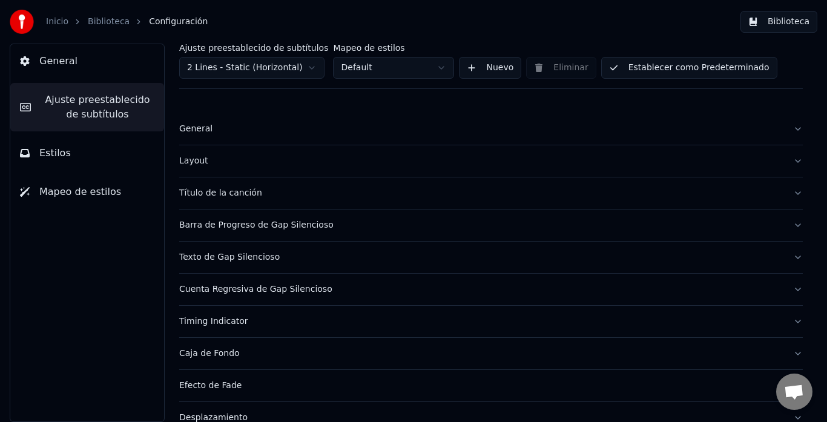
click at [785, 354] on button "Caja de Fondo" at bounding box center [490, 353] width 623 height 31
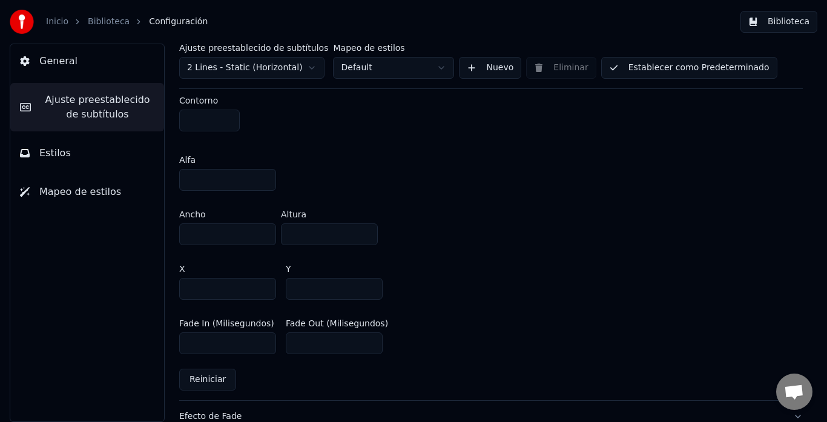
scroll to position [625, 0]
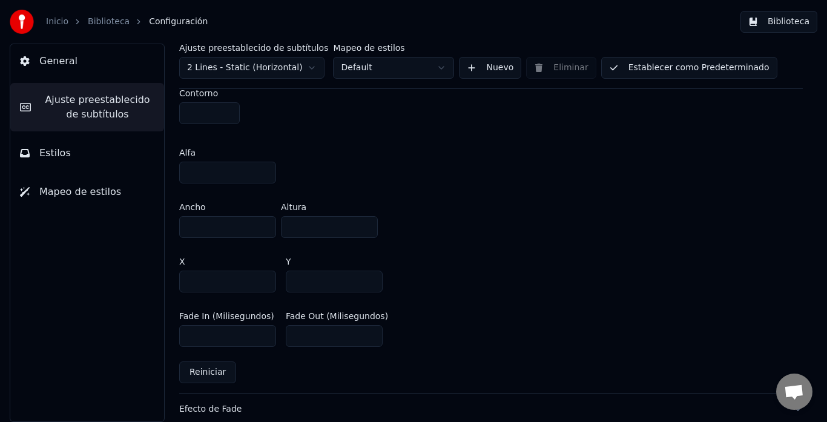
drag, startPoint x: 457, startPoint y: 350, endPoint x: 186, endPoint y: 281, distance: 280.3
click at [186, 281] on div "Add a box around the subtitles Habilitado Cantante 1 Cantante 2 Todos Arriba Ce…" at bounding box center [490, 68] width 623 height 649
click at [193, 281] on input "***" at bounding box center [227, 281] width 97 height 22
type input "***"
click at [296, 280] on input "***" at bounding box center [334, 281] width 97 height 22
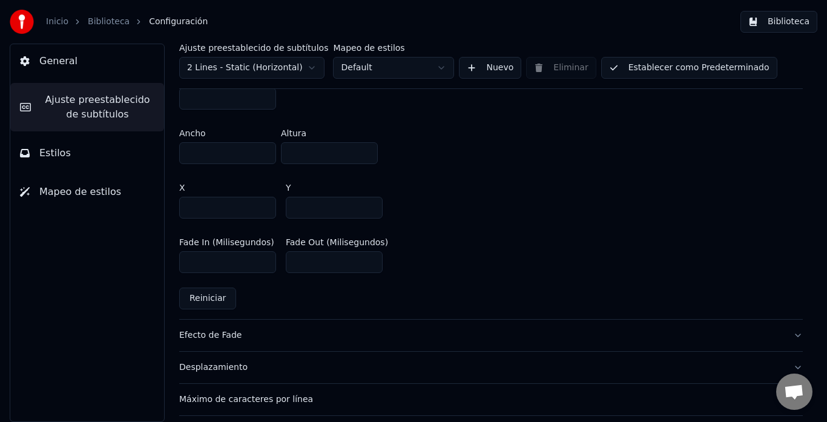
scroll to position [765, 0]
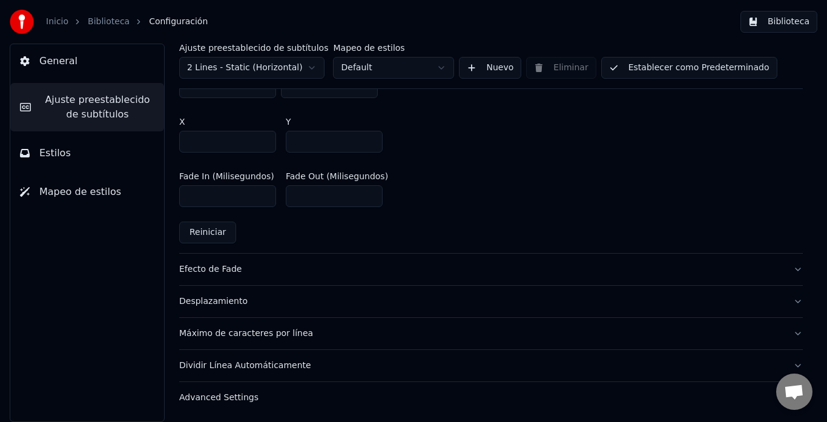
type input "***"
click at [218, 267] on div "Efecto de Fade" at bounding box center [481, 269] width 604 height 12
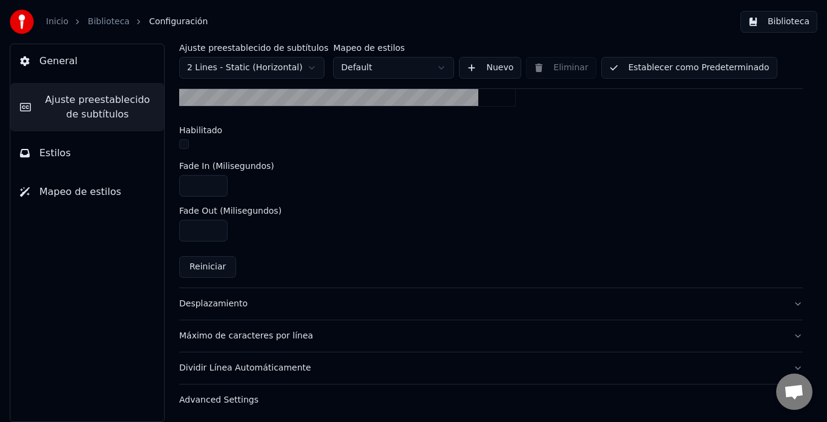
scroll to position [493, 0]
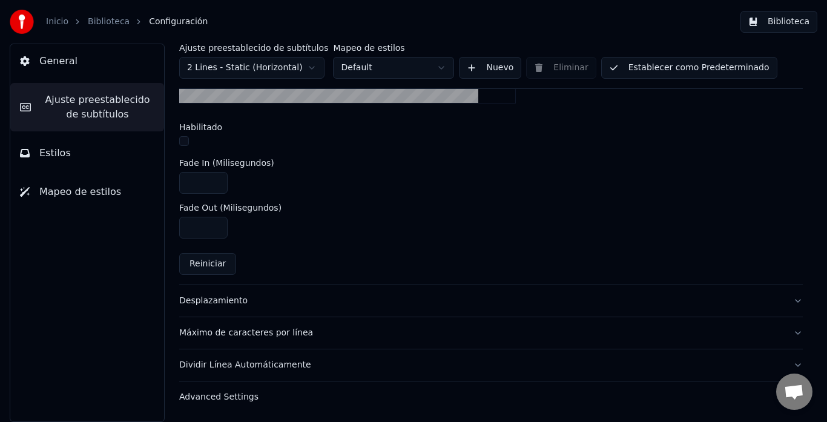
click at [225, 305] on div "Desplazamiento" at bounding box center [481, 301] width 604 height 12
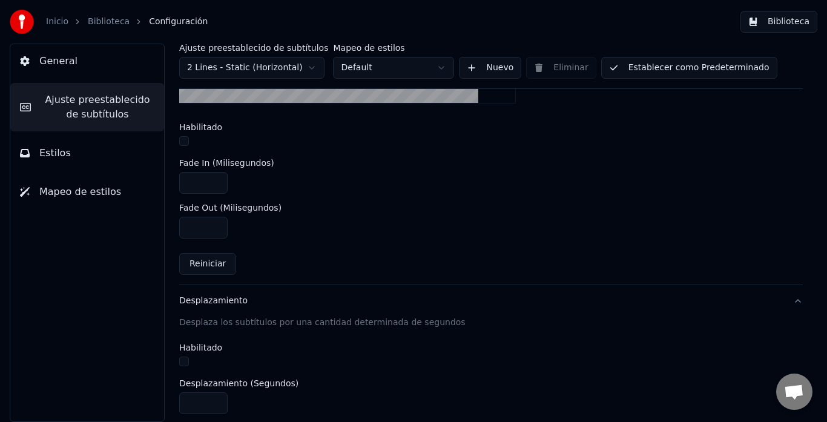
scroll to position [260, 0]
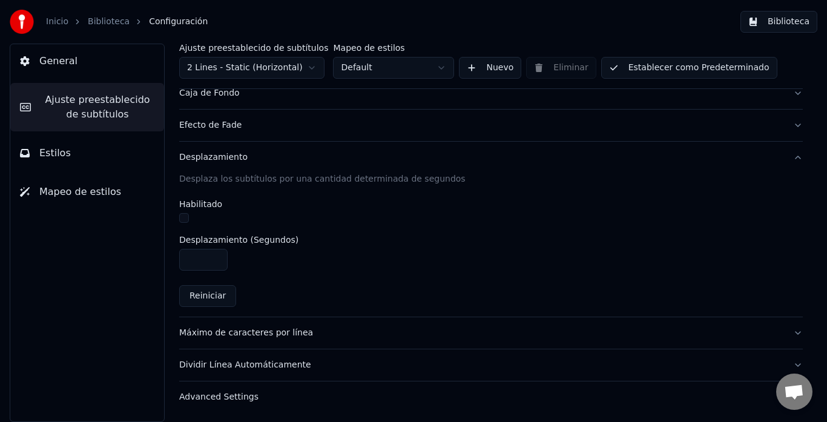
click at [244, 397] on div "Advanced Settings" at bounding box center [481, 397] width 604 height 12
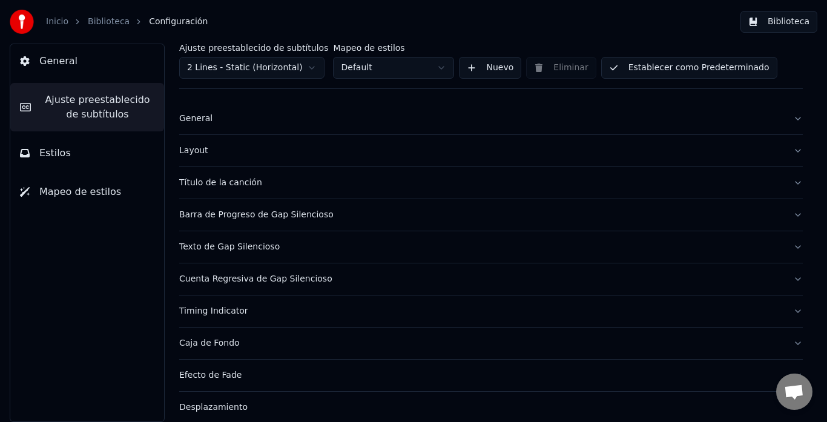
scroll to position [0, 0]
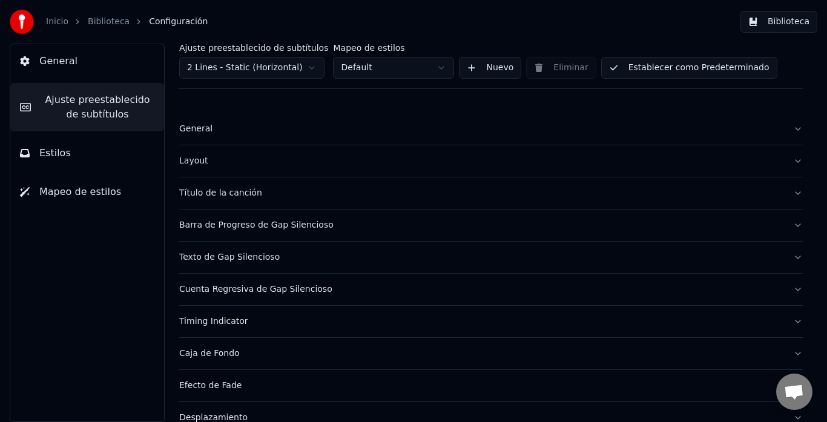
click at [189, 131] on div "General" at bounding box center [481, 129] width 604 height 12
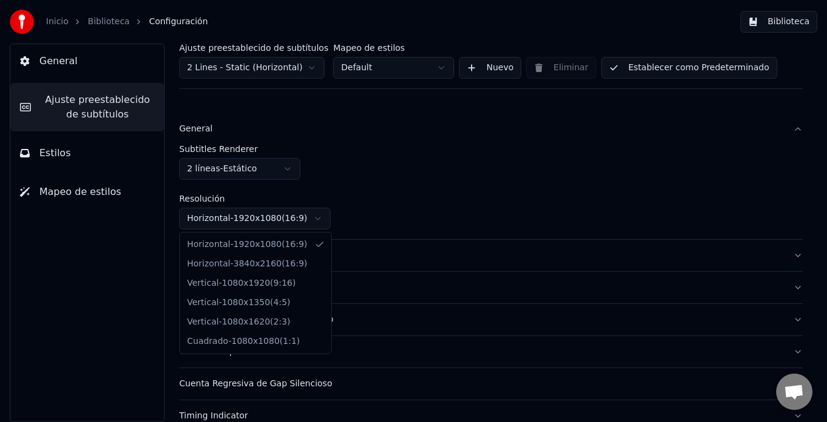
click at [312, 216] on html "Inicio Biblioteca Configuración Biblioteca General Ajuste preestablecido de sub…" at bounding box center [413, 211] width 827 height 422
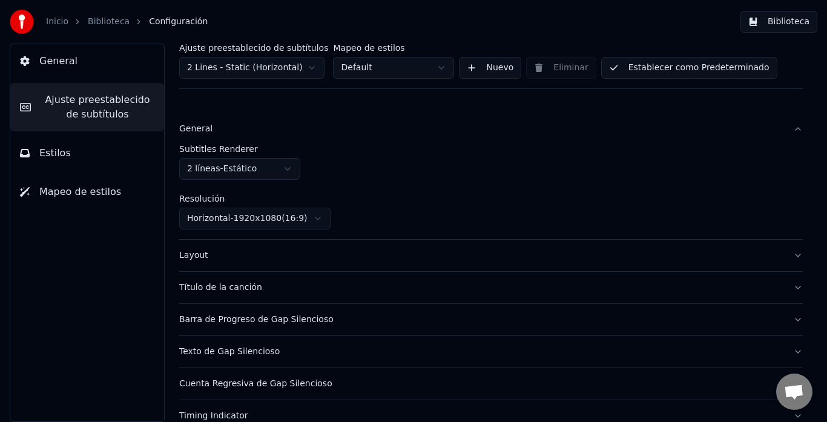
click at [312, 216] on html "Inicio Biblioteca Configuración Biblioteca General Ajuste preestablecido de sub…" at bounding box center [413, 211] width 827 height 422
click at [297, 253] on div "Layout" at bounding box center [481, 255] width 604 height 12
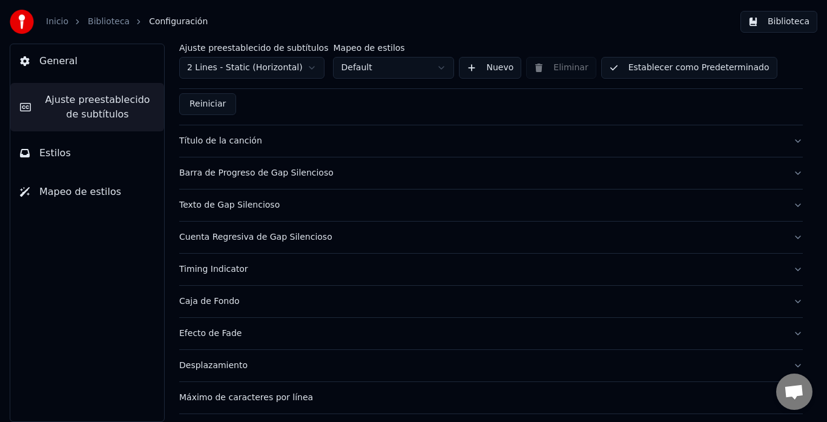
scroll to position [456, 0]
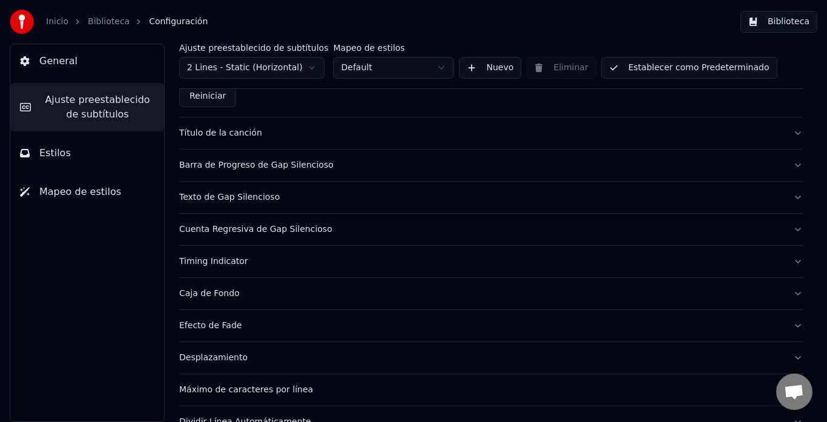
click at [221, 290] on div "Caja de Fondo" at bounding box center [481, 293] width 604 height 12
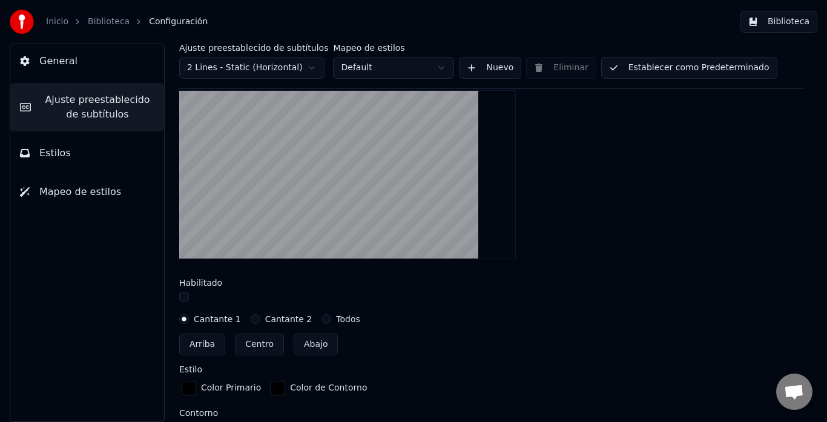
scroll to position [324, 0]
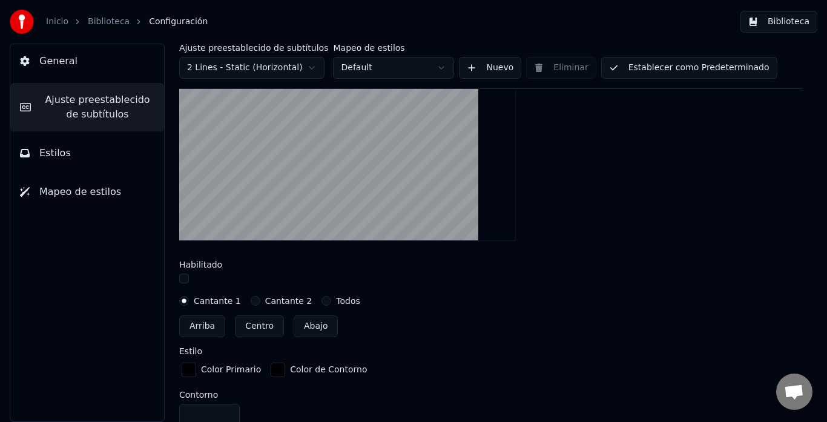
click at [260, 326] on button "Centro" at bounding box center [259, 326] width 49 height 22
type input "***"
drag, startPoint x: 260, startPoint y: 326, endPoint x: 493, endPoint y: 218, distance: 256.7
click at [493, 218] on div "Add a box around the subtitles Habilitado Cantante 1 Cantante 2 Todos Arriba Ce…" at bounding box center [490, 369] width 623 height 649
click at [791, 19] on button "Biblioteca" at bounding box center [778, 22] width 77 height 22
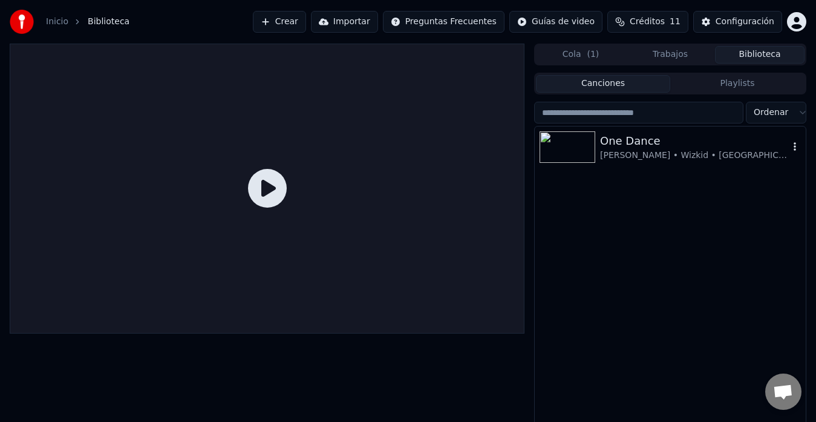
click at [592, 151] on img at bounding box center [568, 146] width 56 height 31
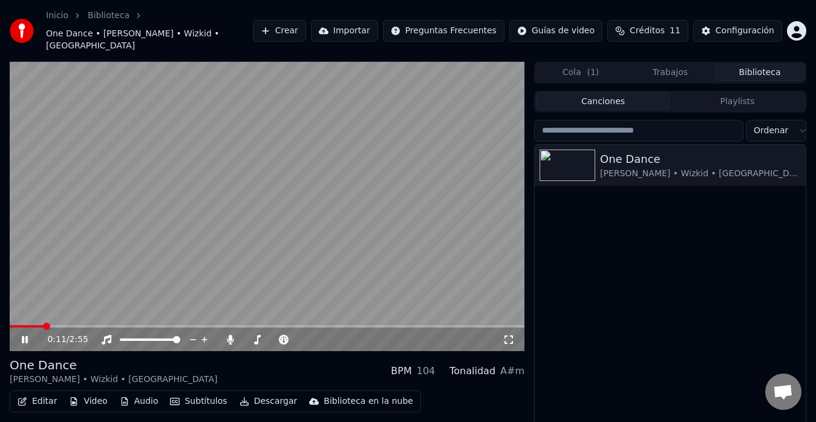
click at [24, 336] on icon at bounding box center [25, 339] width 6 height 7
click at [575, 152] on img at bounding box center [568, 164] width 56 height 31
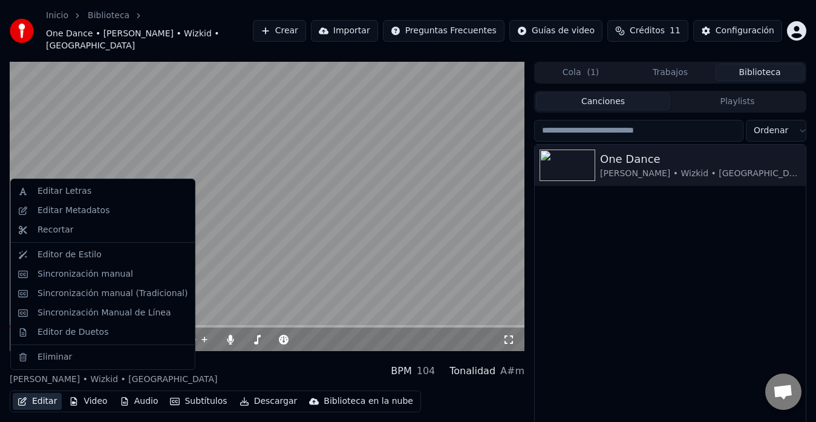
click at [42, 393] on button "Editar" at bounding box center [37, 401] width 49 height 17
click at [80, 253] on div "Editor de Estilo" at bounding box center [70, 255] width 64 height 12
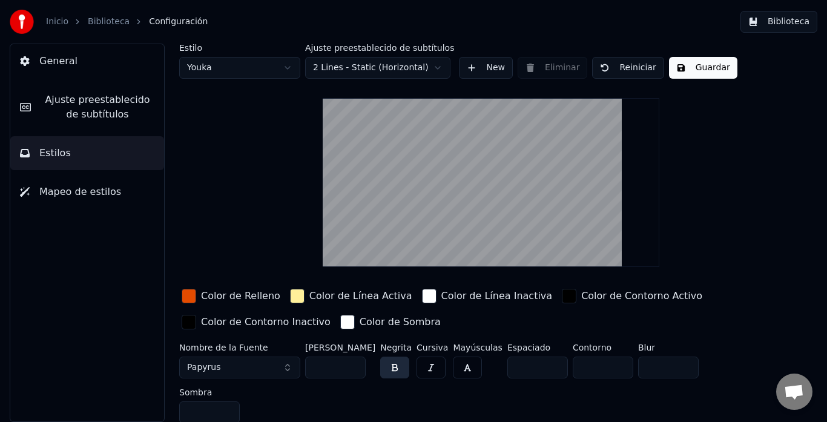
click at [105, 109] on span "Ajuste preestablecido de subtítulos" at bounding box center [98, 107] width 114 height 29
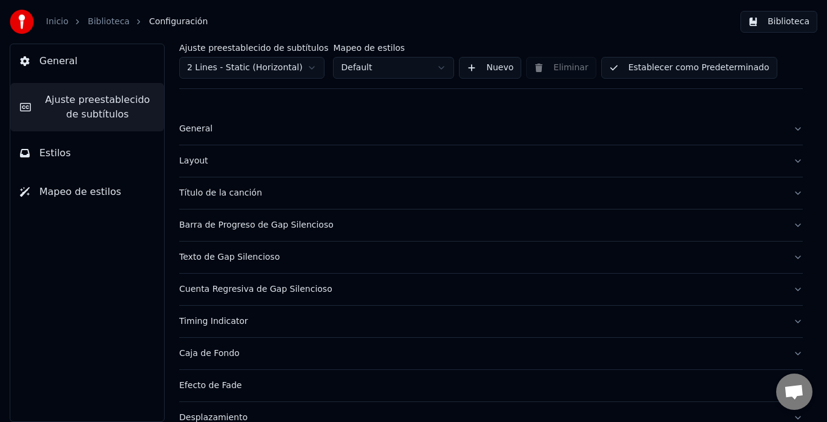
click at [237, 290] on div "Cuenta Regresiva de Gap Silencioso" at bounding box center [481, 289] width 604 height 12
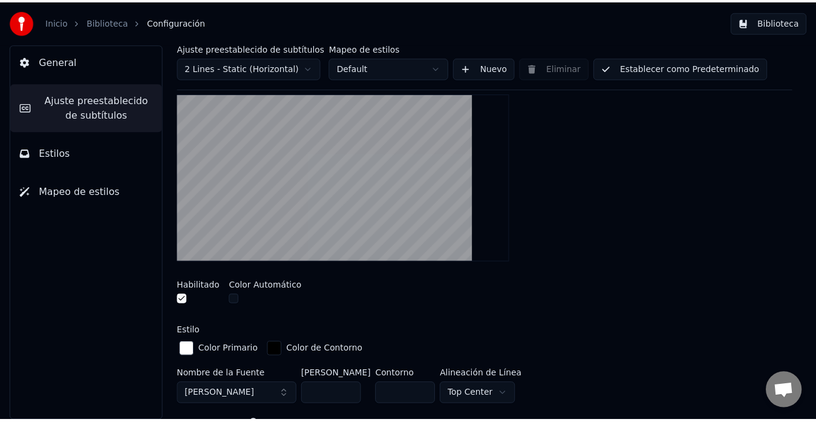
scroll to position [237, 0]
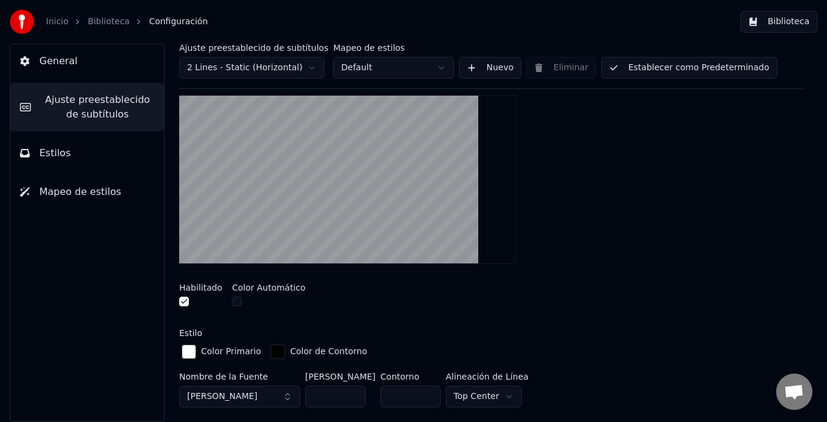
drag, startPoint x: 334, startPoint y: 395, endPoint x: 260, endPoint y: 393, distance: 74.4
click at [260, 393] on div "Nombre de la Fuente [PERSON_NAME] [PERSON_NAME] ** Contorno * Alineación de Lín…" at bounding box center [490, 392] width 623 height 40
type input "*"
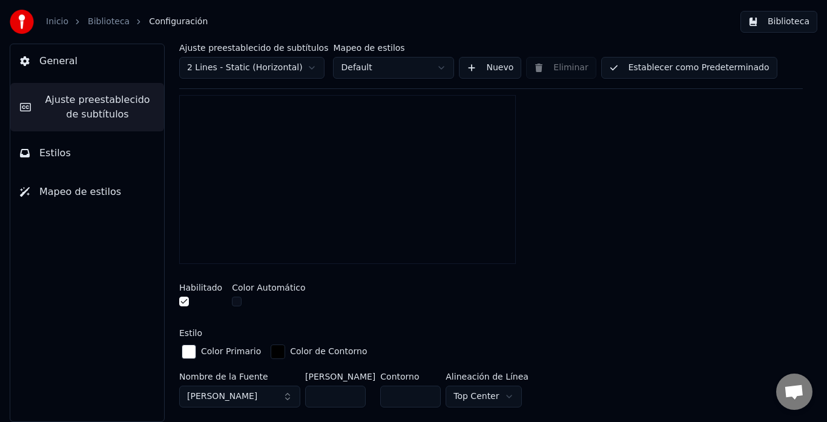
type input "*"
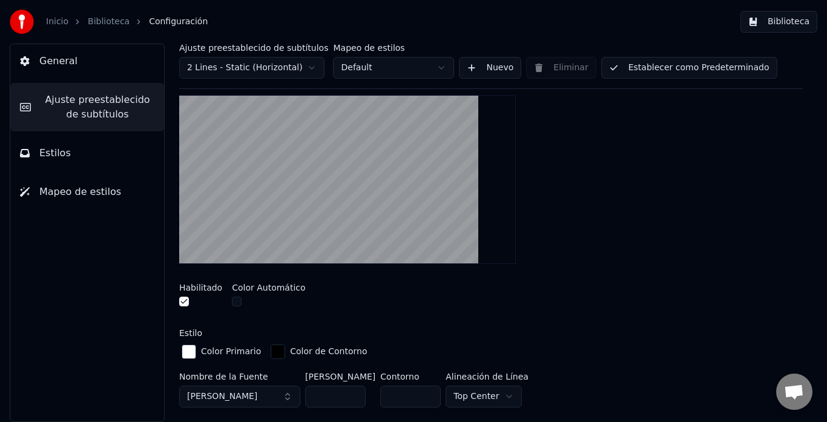
type input "***"
click at [790, 18] on button "Biblioteca" at bounding box center [778, 22] width 77 height 22
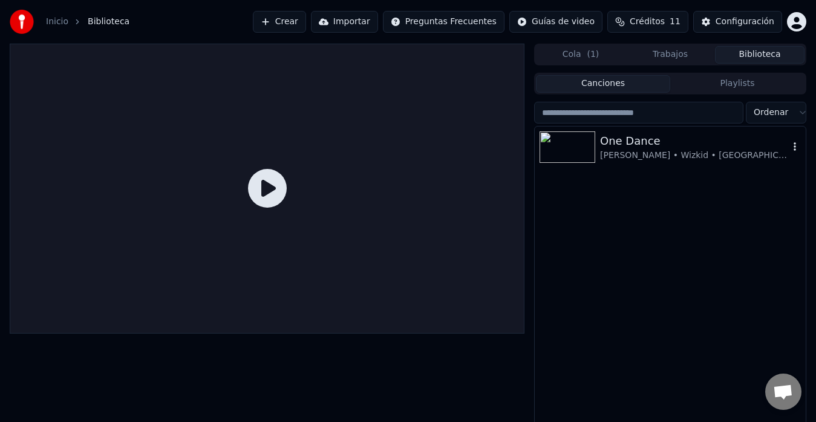
click at [598, 150] on div at bounding box center [570, 146] width 61 height 31
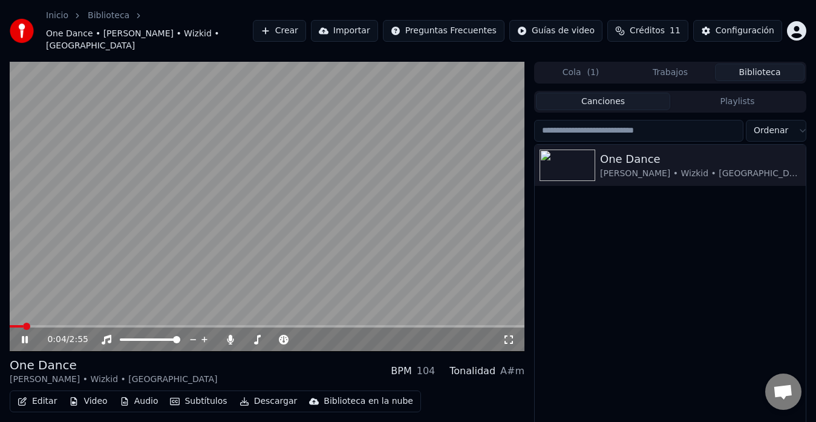
click at [25, 335] on icon at bounding box center [33, 340] width 28 height 10
click at [16, 325] on span at bounding box center [16, 326] width 13 height 2
